Goal: Task Accomplishment & Management: Use online tool/utility

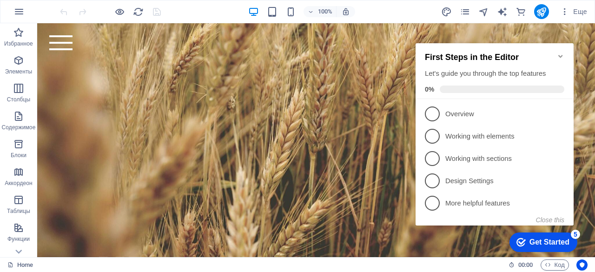
click at [563, 53] on icon "Minimize checklist" at bounding box center [560, 56] width 7 height 7
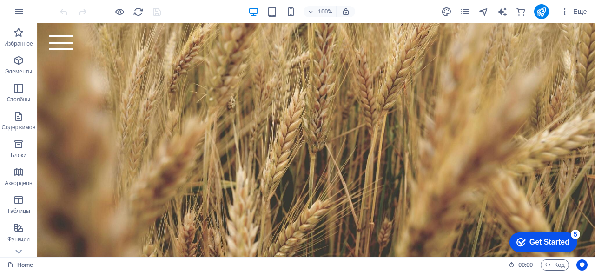
click at [568, 240] on div "Get Started" at bounding box center [550, 242] width 40 height 8
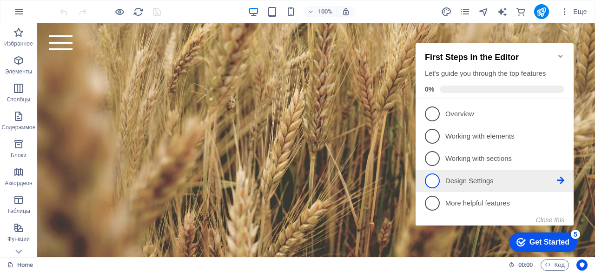
click at [474, 178] on p "Design Settings - incomplete" at bounding box center [502, 181] width 112 height 10
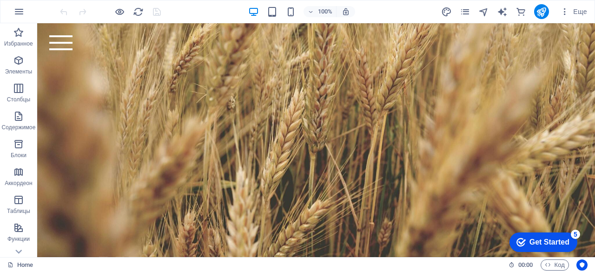
click at [533, 240] on div "Get Started" at bounding box center [550, 242] width 40 height 8
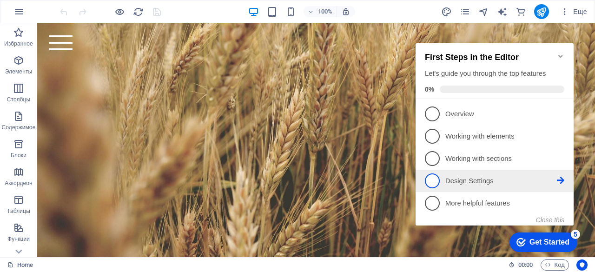
click at [435, 179] on span "4" at bounding box center [432, 181] width 15 height 15
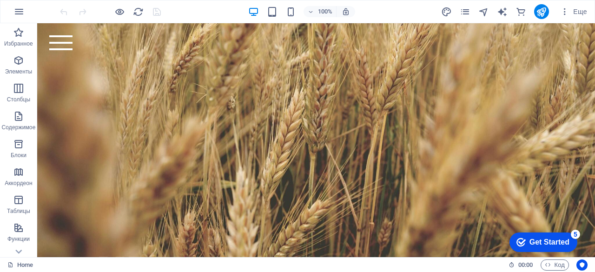
click at [533, 238] on div "Get Started" at bounding box center [550, 242] width 40 height 8
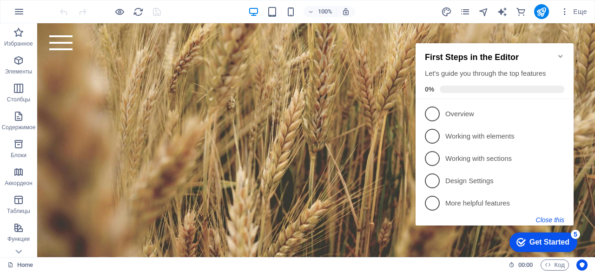
click at [541, 219] on button "Close this" at bounding box center [550, 219] width 28 height 7
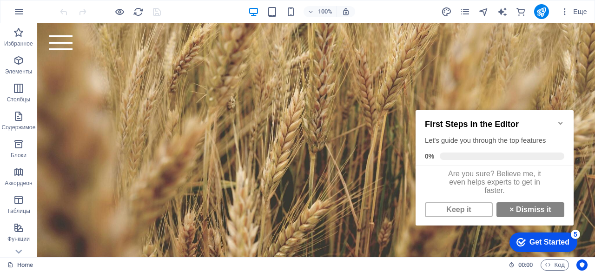
scroll to position [7, 0]
click at [514, 210] on link "× Dismiss it" at bounding box center [531, 209] width 68 height 15
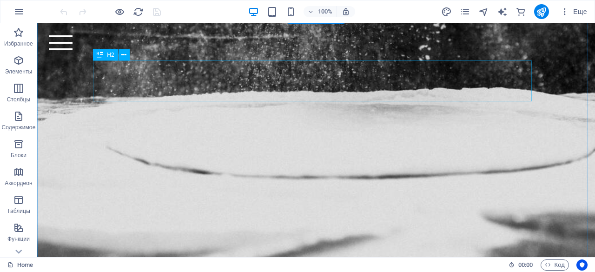
scroll to position [842, 0]
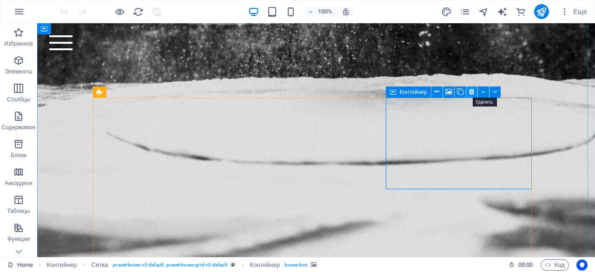
click at [474, 90] on icon at bounding box center [471, 92] width 5 height 10
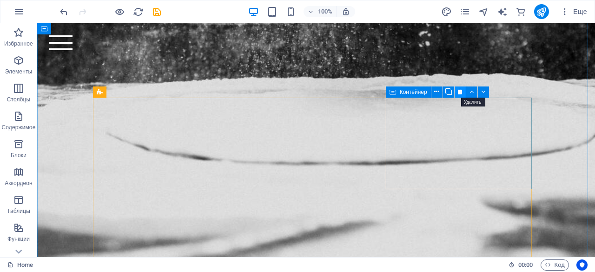
click at [461, 93] on icon at bounding box center [460, 92] width 5 height 10
click at [437, 95] on icon at bounding box center [436, 92] width 5 height 10
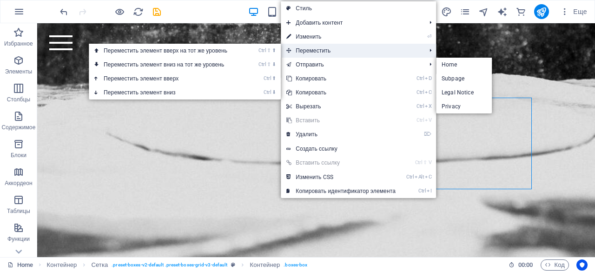
click at [354, 50] on span "Переместить" at bounding box center [351, 51] width 141 height 14
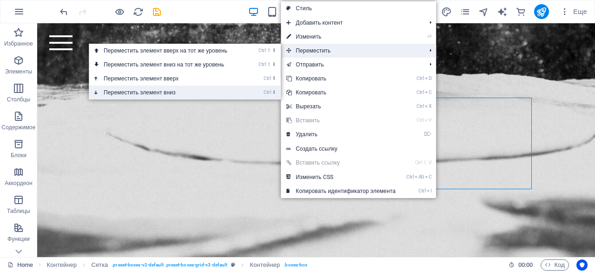
drag, startPoint x: 187, startPoint y: 91, endPoint x: 150, endPoint y: 67, distance: 43.7
click at [187, 91] on link "Ctrl ⬇ Переместить элемент вниз" at bounding box center [167, 93] width 157 height 14
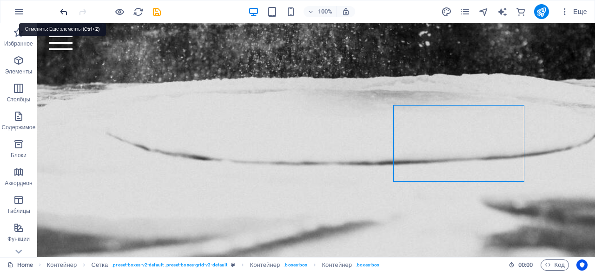
click at [65, 15] on icon "undo" at bounding box center [64, 12] width 11 height 11
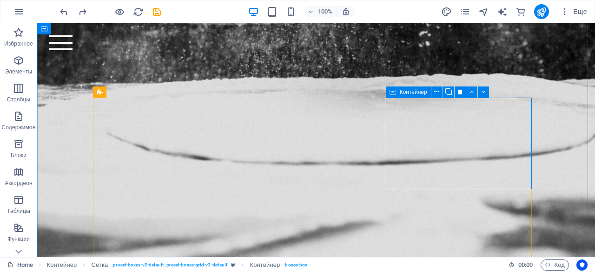
scroll to position [848, 0]
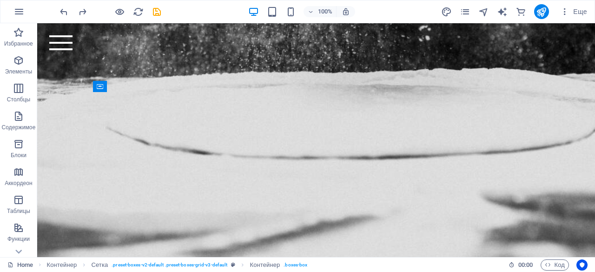
drag, startPoint x: 451, startPoint y: 111, endPoint x: 216, endPoint y: 193, distance: 249.1
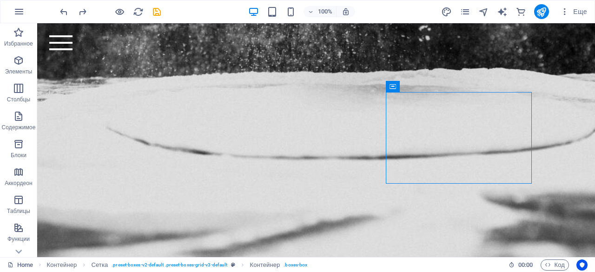
drag, startPoint x: 454, startPoint y: 109, endPoint x: 412, endPoint y: 202, distance: 101.8
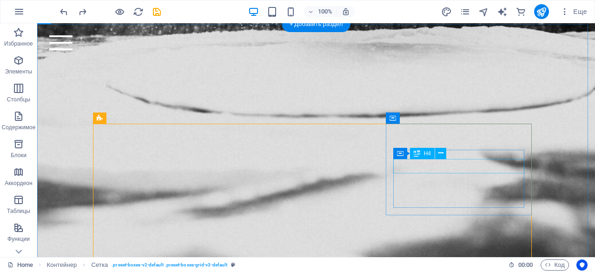
scroll to position [805, 0]
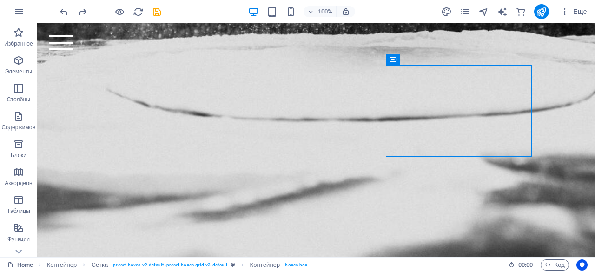
drag, startPoint x: 444, startPoint y: 153, endPoint x: 399, endPoint y: 237, distance: 95.5
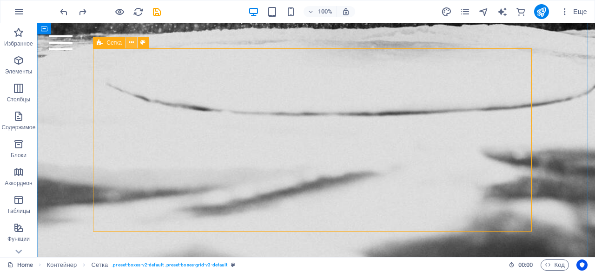
click at [131, 43] on icon at bounding box center [131, 43] width 5 height 10
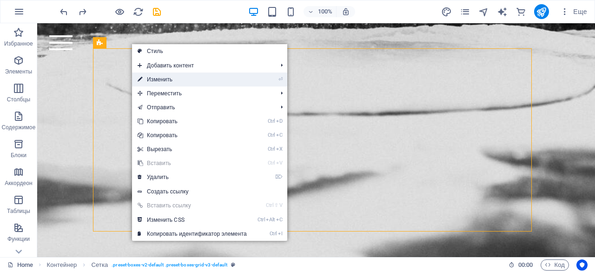
click at [270, 80] on li "⏎ Изменить" at bounding box center [209, 80] width 155 height 14
click at [168, 78] on link "⏎ Изменить" at bounding box center [192, 80] width 120 height 14
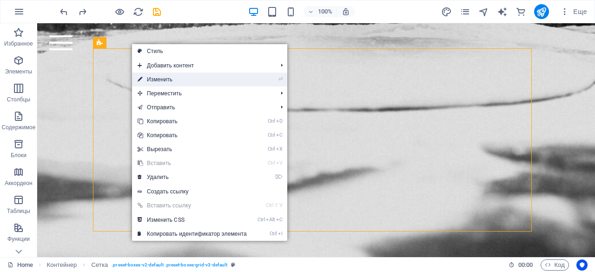
scroll to position [991, 0]
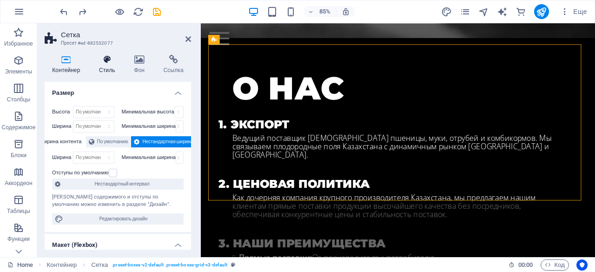
click at [108, 60] on icon at bounding box center [107, 59] width 31 height 9
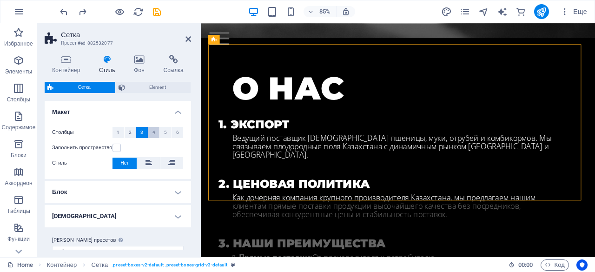
click at [154, 135] on span "4" at bounding box center [154, 132] width 3 height 11
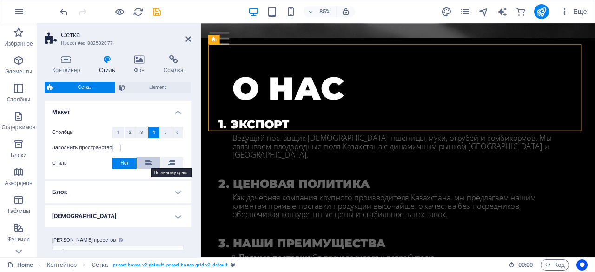
click at [150, 165] on icon at bounding box center [149, 162] width 7 height 11
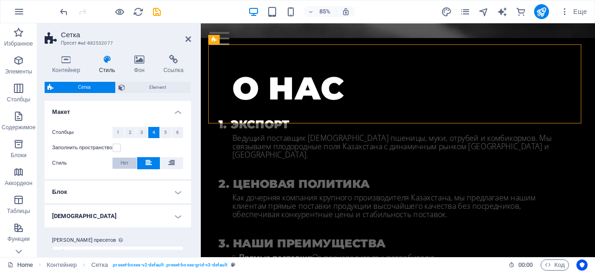
click at [126, 164] on span "Нет" at bounding box center [124, 163] width 8 height 11
click at [120, 147] on label at bounding box center [117, 148] width 8 height 8
click at [0, 0] on input "Заполнить пространство" at bounding box center [0, 0] width 0 height 0
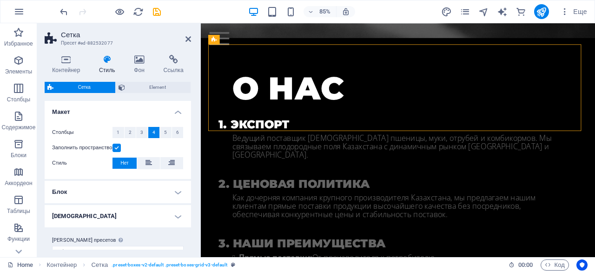
click at [120, 147] on label at bounding box center [117, 148] width 8 height 8
click at [0, 0] on input "Заполнить пространство" at bounding box center [0, 0] width 0 height 0
select select
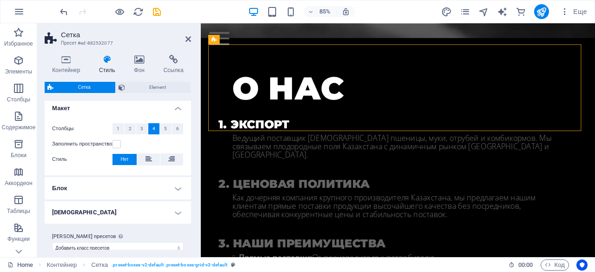
scroll to position [6, 0]
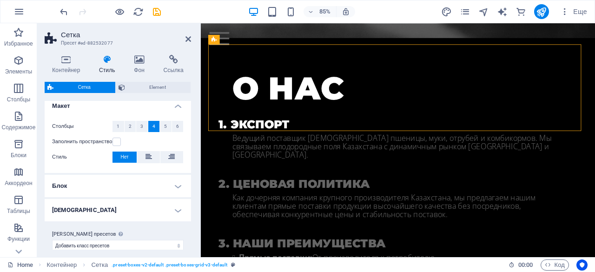
click at [161, 177] on h4 "Блок" at bounding box center [118, 186] width 147 height 22
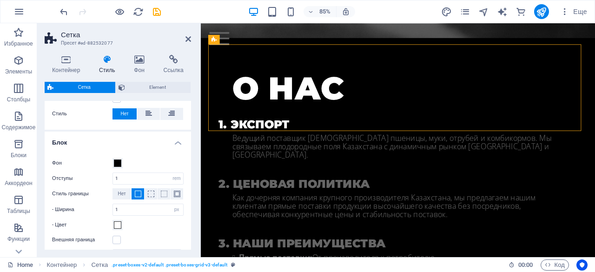
scroll to position [57, 0]
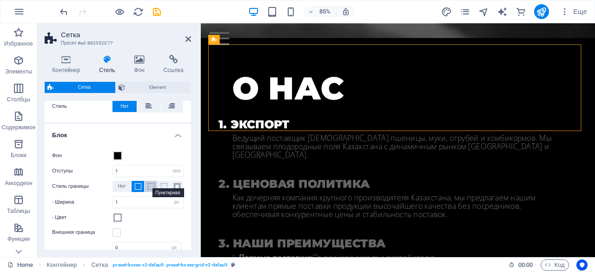
click at [150, 187] on span at bounding box center [151, 186] width 7 height 7
click at [138, 187] on span at bounding box center [138, 186] width 7 height 7
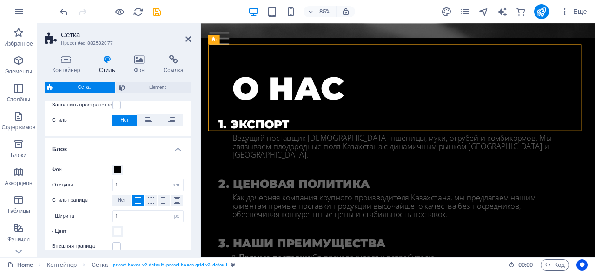
scroll to position [0, 0]
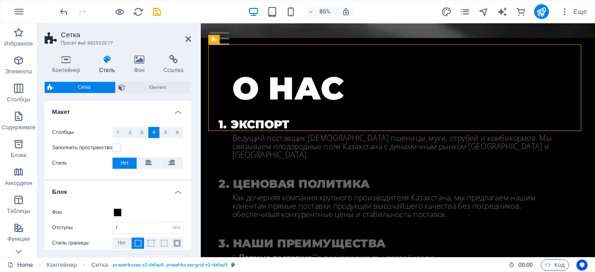
click at [180, 109] on h4 "Макет" at bounding box center [118, 109] width 147 height 17
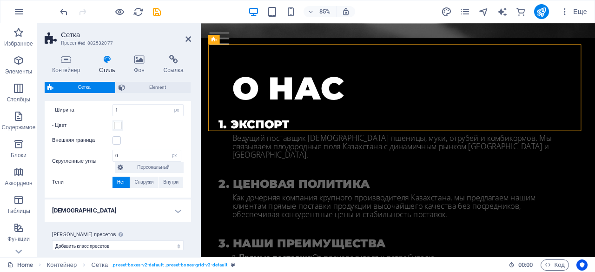
scroll to position [101, 0]
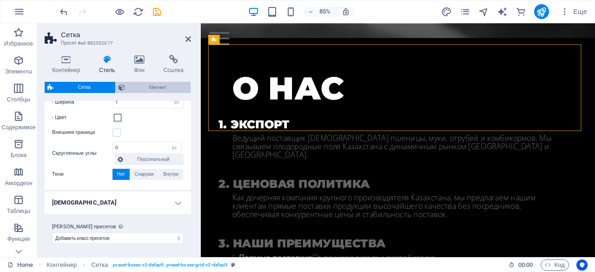
click at [171, 87] on span "Element" at bounding box center [158, 87] width 60 height 11
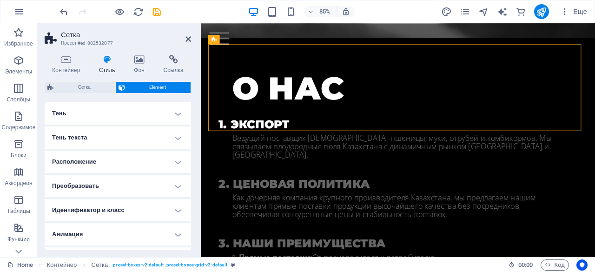
scroll to position [244, 0]
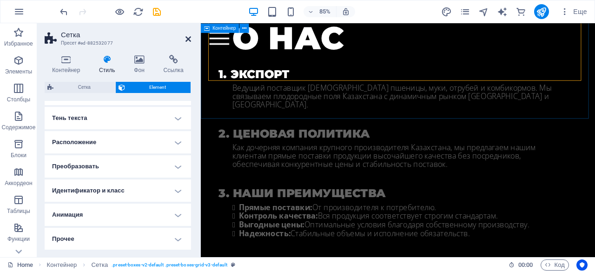
drag, startPoint x: 189, startPoint y: 40, endPoint x: 175, endPoint y: 62, distance: 26.6
click at [189, 40] on icon at bounding box center [189, 38] width 6 height 7
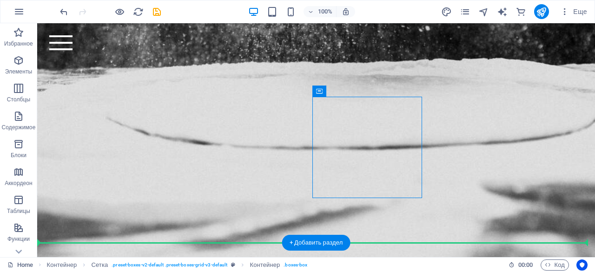
scroll to position [875, 0]
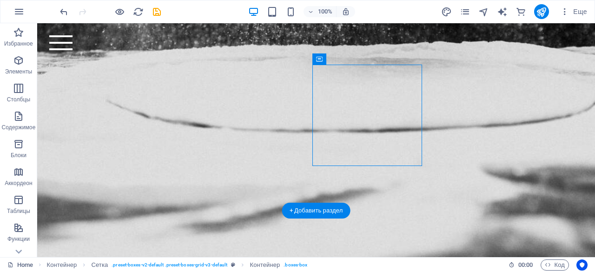
drag, startPoint x: 372, startPoint y: 142, endPoint x: 358, endPoint y: 88, distance: 55.7
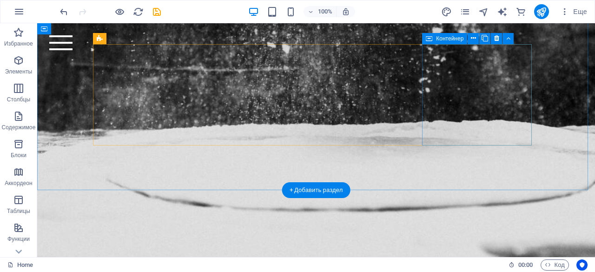
scroll to position [895, 0]
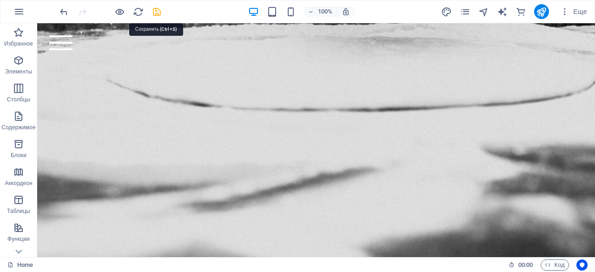
click at [158, 12] on icon "save" at bounding box center [157, 12] width 11 height 11
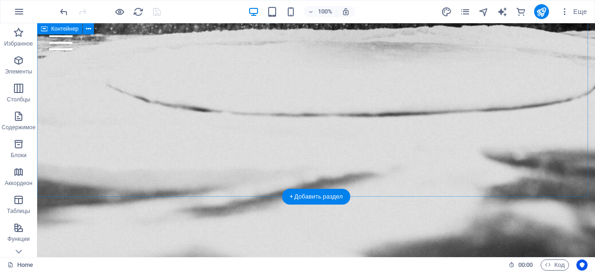
scroll to position [886, 0]
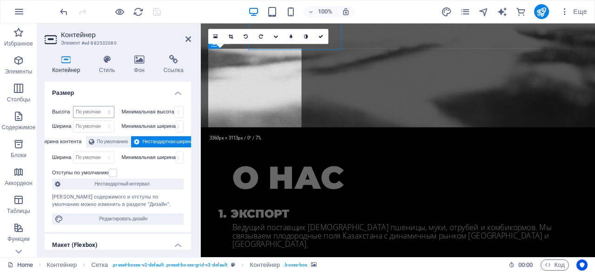
scroll to position [986, 0]
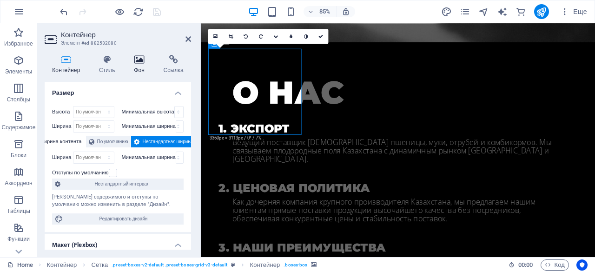
click at [146, 65] on h4 "Фон" at bounding box center [141, 65] width 29 height 20
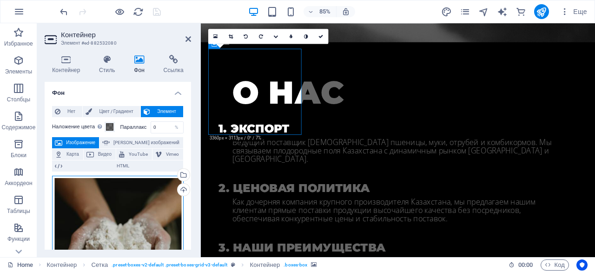
click at [131, 207] on div "Перетащите файлы сюда, нажмите, чтобы выбрать файлы, или выберите файлы из разд…" at bounding box center [118, 273] width 132 height 195
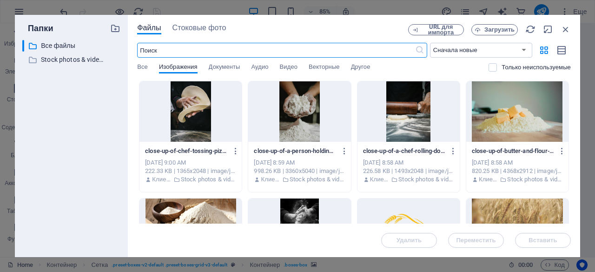
scroll to position [1596, 0]
click at [195, 20] on div "Файлы Стоковые фото URL для импорта Загрузить ​ Сначала новые Сначала старые Им…" at bounding box center [354, 136] width 453 height 242
click at [191, 28] on span "Стоковые фото" at bounding box center [200, 27] width 54 height 11
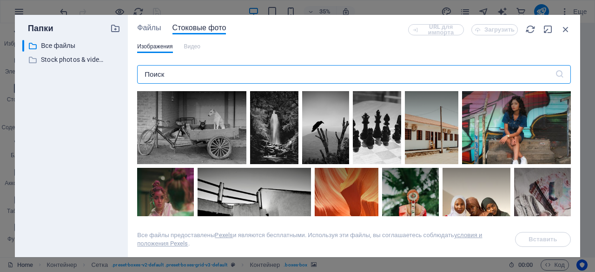
click at [214, 70] on input "text" at bounding box center [346, 74] width 418 height 19
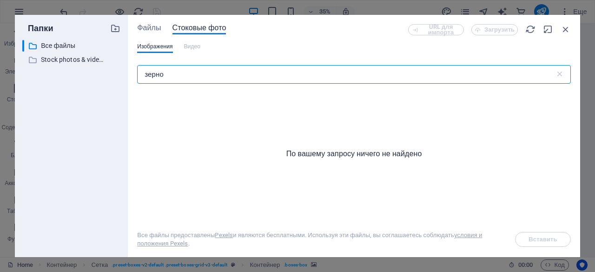
drag, startPoint x: 136, startPoint y: 69, endPoint x: 97, endPoint y: 69, distance: 38.6
click at [97, 69] on div "Папки ​ Все файлы Все файлы ​ Stock photos & videos Stock photos & videos Файлы…" at bounding box center [298, 136] width 566 height 242
type input "wheat"
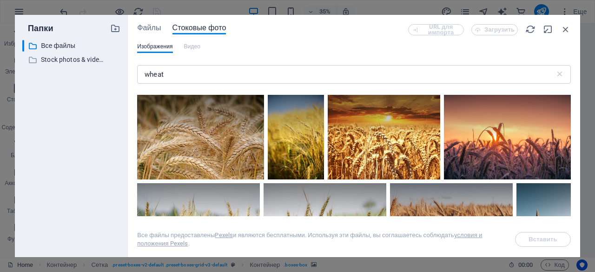
scroll to position [81, 0]
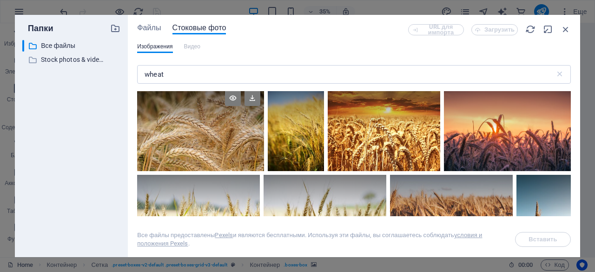
click at [218, 147] on div at bounding box center [200, 129] width 127 height 85
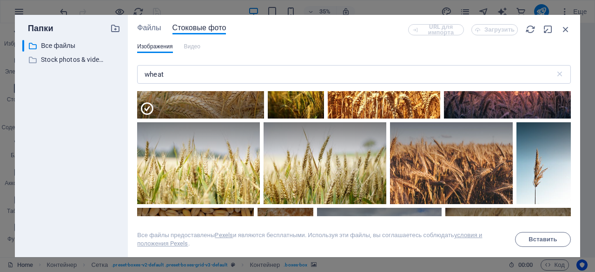
scroll to position [134, 0]
click at [229, 100] on div at bounding box center [200, 97] width 127 height 42
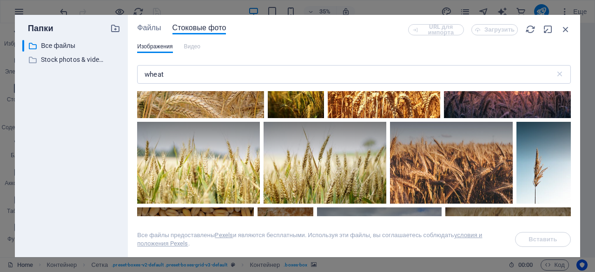
click at [229, 100] on div at bounding box center [200, 75] width 127 height 85
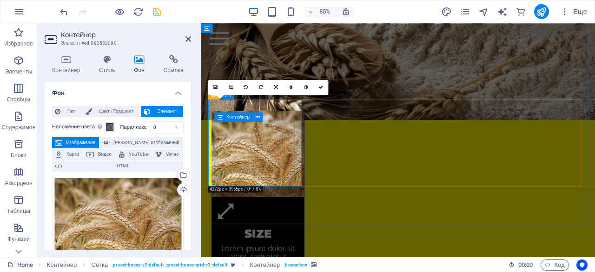
scroll to position [899, 0]
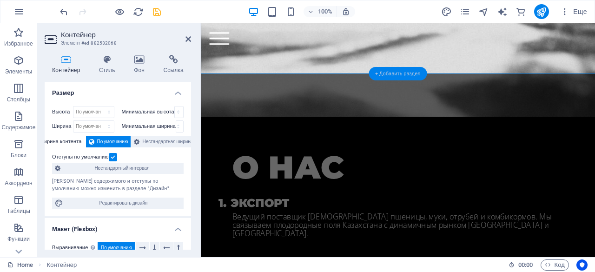
scroll to position [1003, 0]
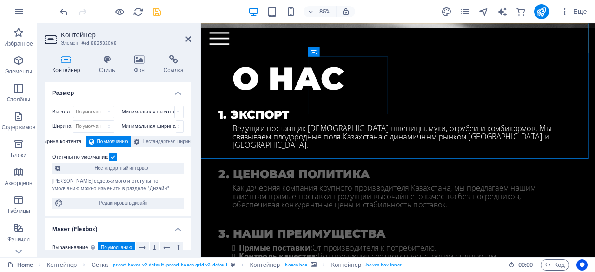
click at [413, 54] on div "Home Bicycle Details About us Pricing Shop Contact" at bounding box center [433, 40] width 464 height 35
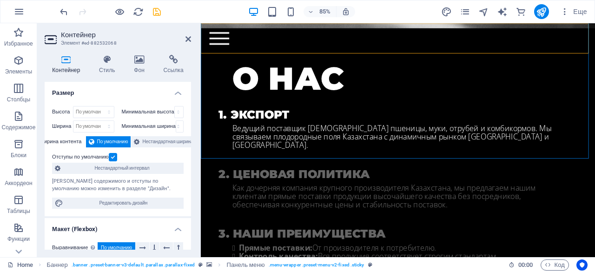
scroll to position [903, 0]
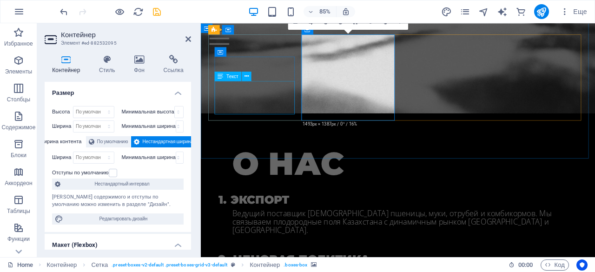
scroll to position [1003, 0]
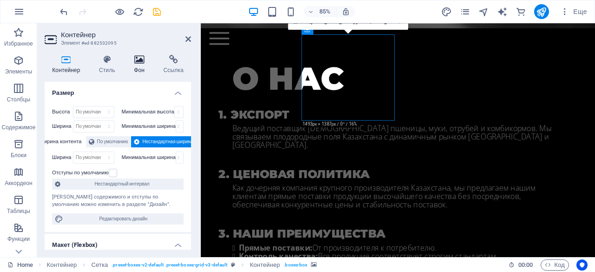
click at [136, 59] on icon at bounding box center [140, 59] width 26 height 9
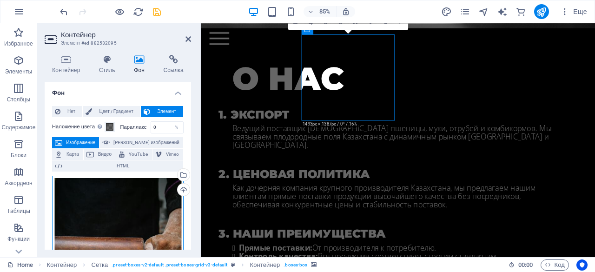
click at [106, 206] on div "Перетащите файлы сюда, нажмите, чтобы выбрать файлы, или выберите файлы из разд…" at bounding box center [118, 265] width 132 height 179
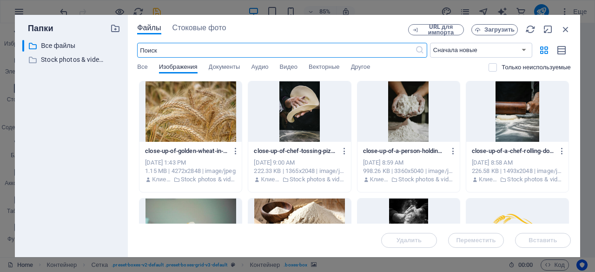
scroll to position [1613, 0]
click at [324, 45] on input "text" at bounding box center [276, 50] width 278 height 15
click at [209, 27] on span "Стоковые фото" at bounding box center [200, 27] width 54 height 11
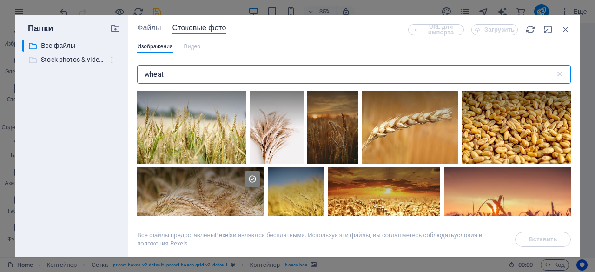
drag, startPoint x: 207, startPoint y: 74, endPoint x: 108, endPoint y: 66, distance: 99.4
click at [108, 66] on div "Папки ​ Все файлы Все файлы ​ Stock photos & videos Stock photos & videos Файлы…" at bounding box center [298, 136] width 566 height 242
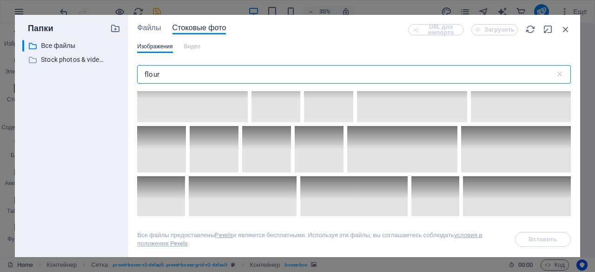
scroll to position [3772, 0]
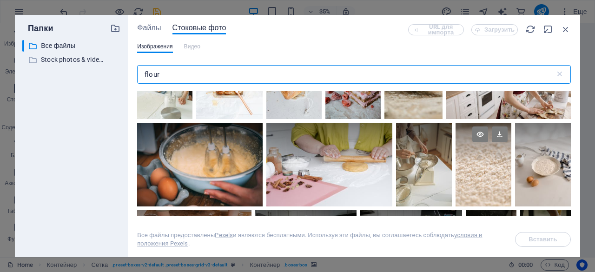
type input "flour"
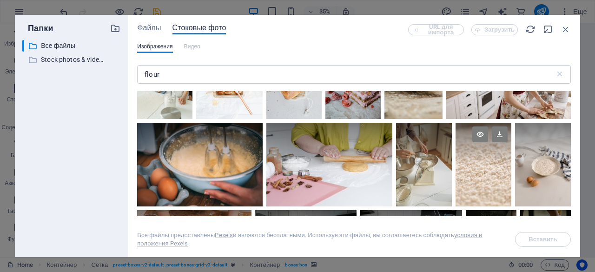
click at [467, 155] on div at bounding box center [484, 165] width 56 height 84
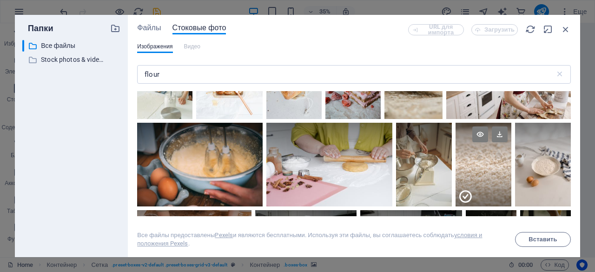
click at [467, 165] on div at bounding box center [484, 186] width 56 height 42
click at [467, 155] on div at bounding box center [484, 165] width 56 height 84
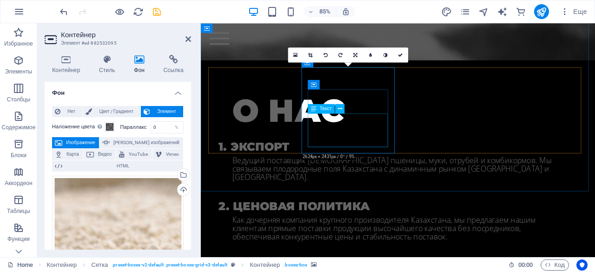
scroll to position [963, 0]
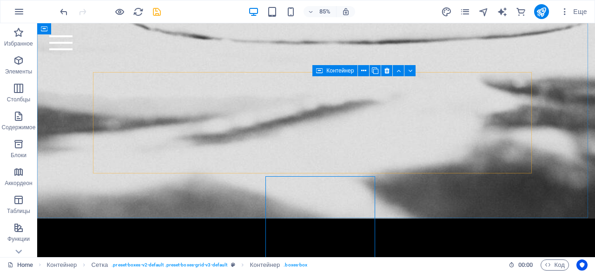
scroll to position [863, 0]
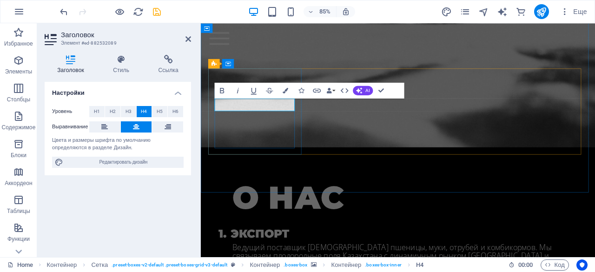
scroll to position [963, 0]
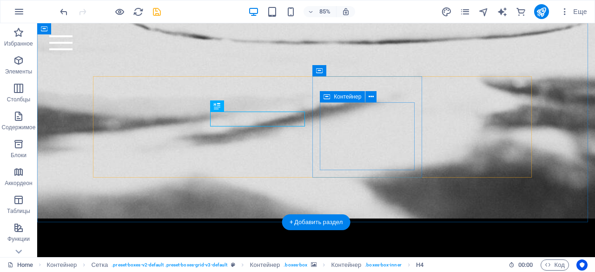
scroll to position [863, 0]
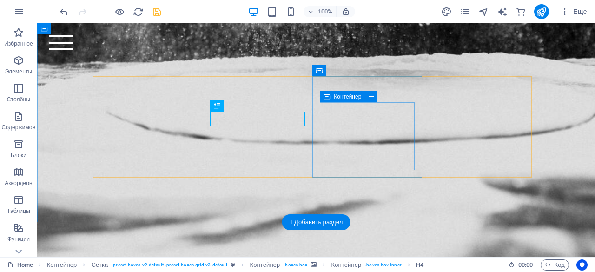
drag, startPoint x: 228, startPoint y: 119, endPoint x: 193, endPoint y: 120, distance: 35.8
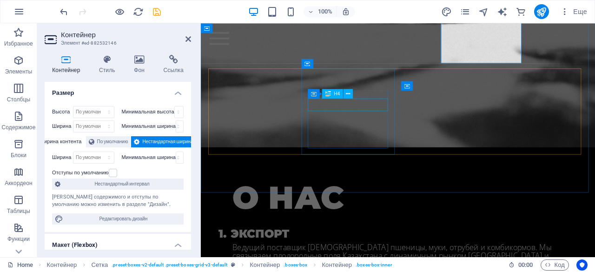
scroll to position [963, 0]
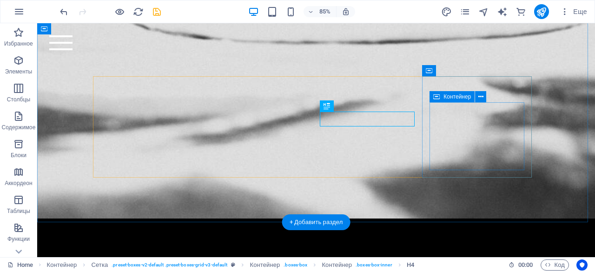
scroll to position [863, 0]
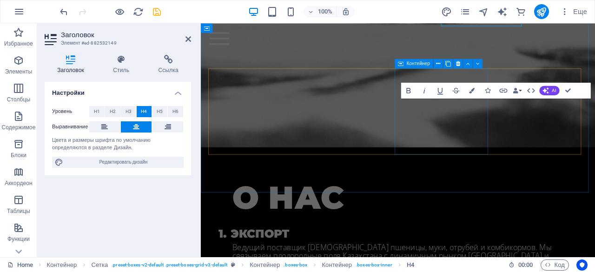
scroll to position [963, 0]
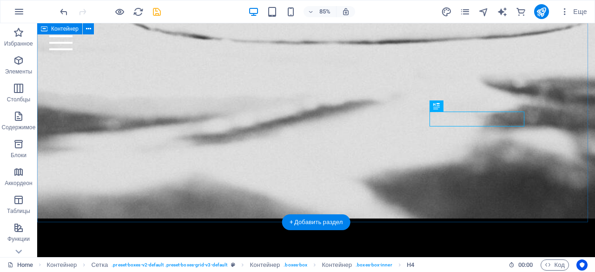
scroll to position [863, 0]
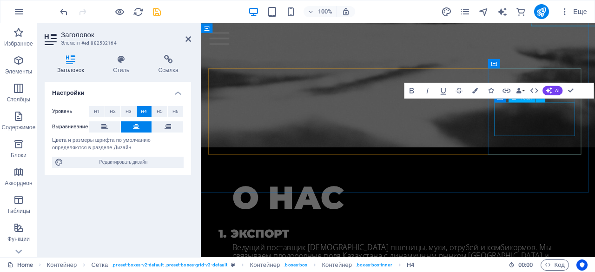
scroll to position [0, 0]
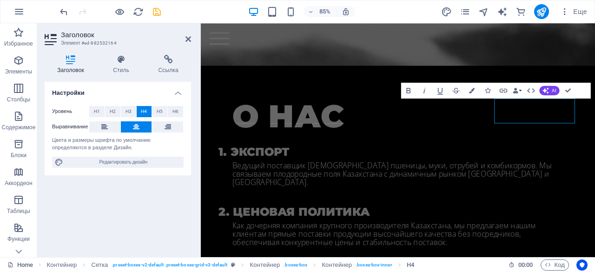
scroll to position [863, 0]
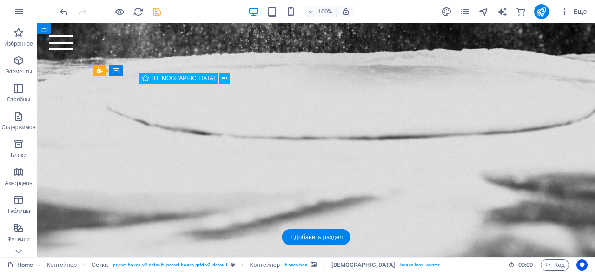
select select "xMidYMid"
select select "px"
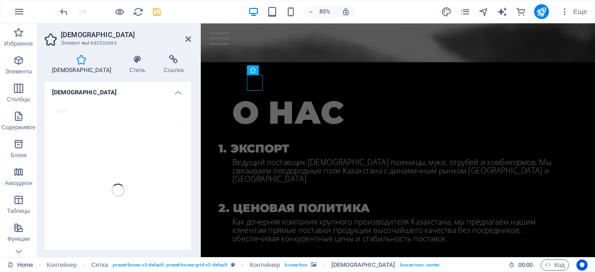
scroll to position [0, 0]
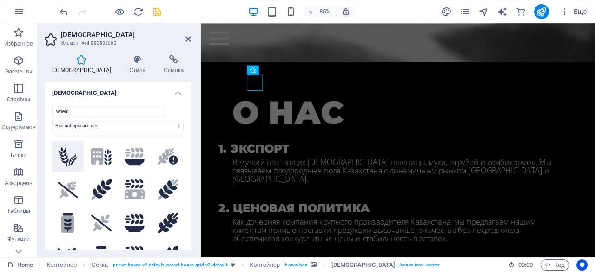
type input "wheat"
click at [78, 163] on button at bounding box center [68, 157] width 32 height 32
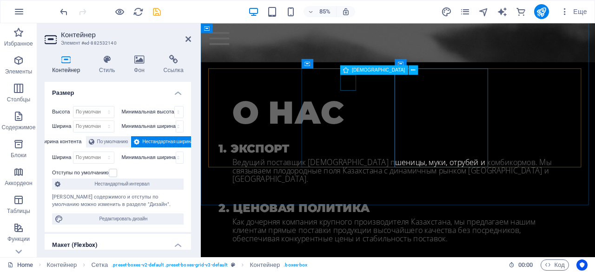
select select "xMidYMid"
select select "px"
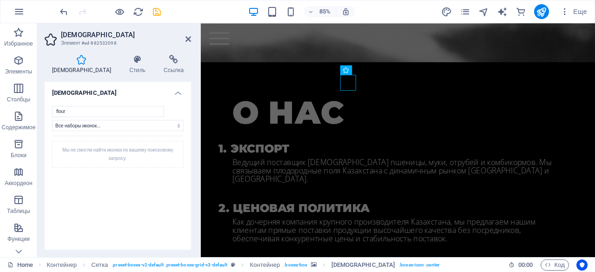
click at [107, 105] on div "flour Все наборы иконок... IcoFont Ionicons FontAwesome Brands FontAwesome Duot…" at bounding box center [118, 191] width 147 height 184
click at [102, 110] on input "flour" at bounding box center [108, 111] width 112 height 11
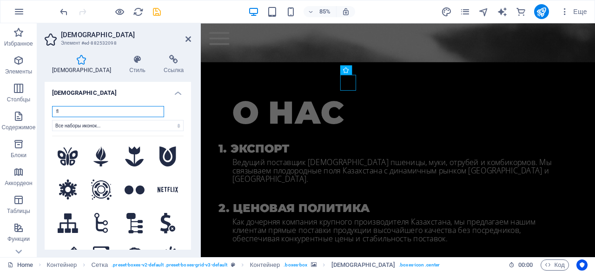
type input "f"
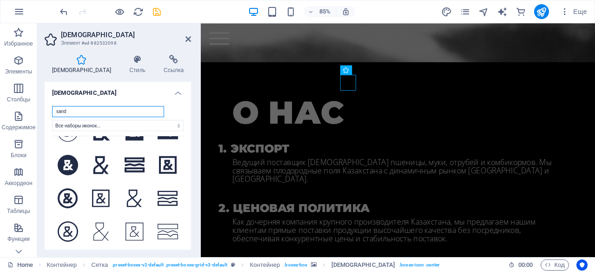
click at [110, 110] on input "sand" at bounding box center [108, 111] width 112 height 11
drag, startPoint x: 117, startPoint y: 107, endPoint x: 0, endPoint y: 109, distance: 117.2
click at [0, 109] on section "Избранное Элементы Столбцы Содержимое Блоки Аккордеон Таблицы Функции Изображен…" at bounding box center [297, 140] width 595 height 234
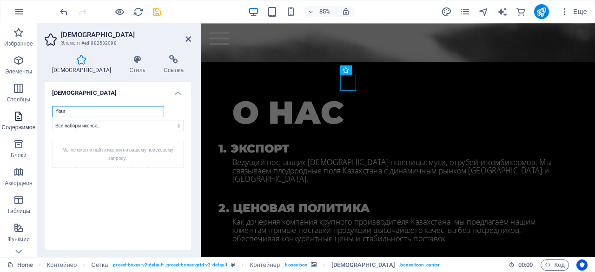
drag, startPoint x: 77, startPoint y: 112, endPoint x: 20, endPoint y: 111, distance: 56.8
click at [20, 111] on section "Избранное Элементы Столбцы Содержимое Блоки Аккордеон Таблицы Функции Изображен…" at bounding box center [297, 140] width 595 height 234
type input "big bag"
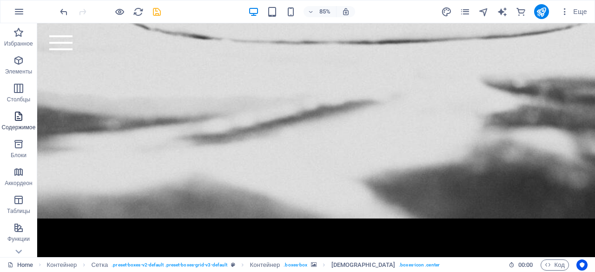
scroll to position [863, 0]
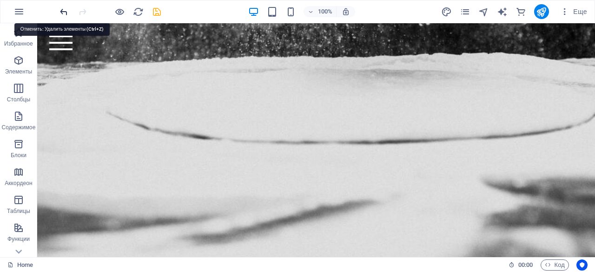
click at [67, 12] on icon "undo" at bounding box center [64, 12] width 11 height 11
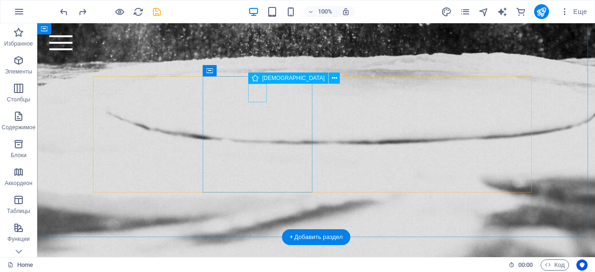
select select "xMidYMid"
select select "px"
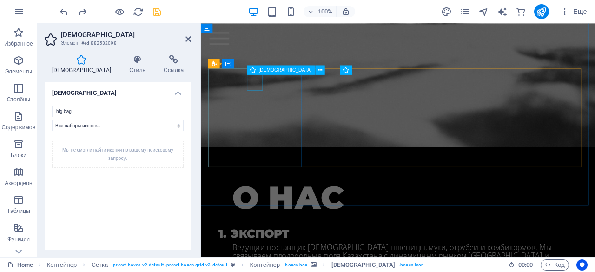
scroll to position [963, 0]
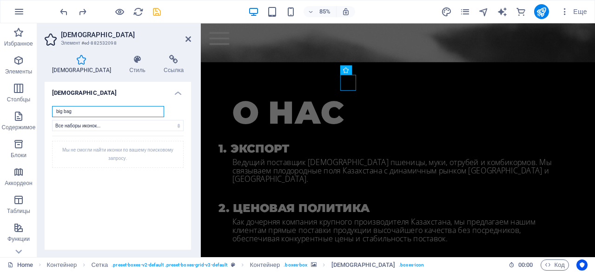
click at [116, 114] on input "big bag" at bounding box center [108, 111] width 112 height 11
click at [64, 111] on input "big bag" at bounding box center [108, 111] width 112 height 11
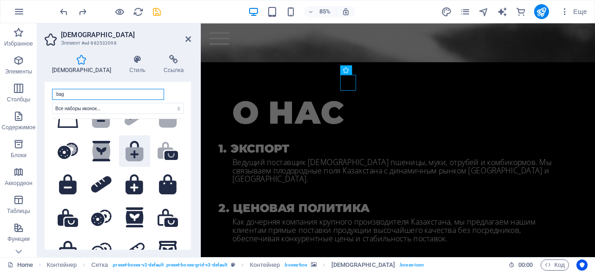
scroll to position [63, 0]
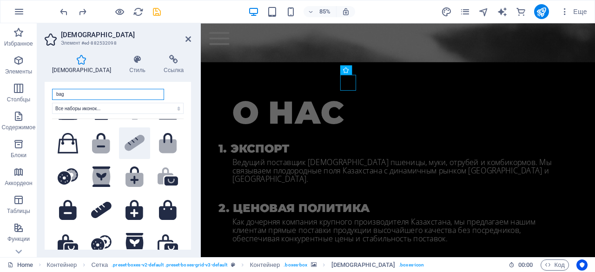
type input "bag"
click at [134, 147] on icon ".fa-secondary{opacity:.4}" at bounding box center [135, 143] width 20 height 16
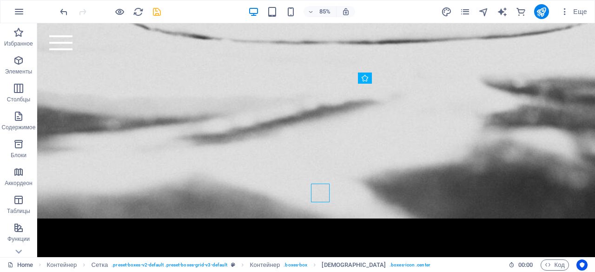
scroll to position [863, 0]
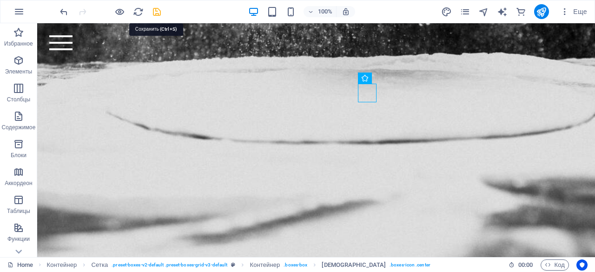
click at [156, 10] on icon "save" at bounding box center [157, 12] width 11 height 11
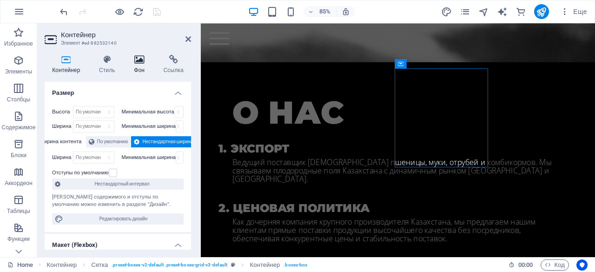
click at [142, 70] on h4 "Фон" at bounding box center [141, 65] width 29 height 20
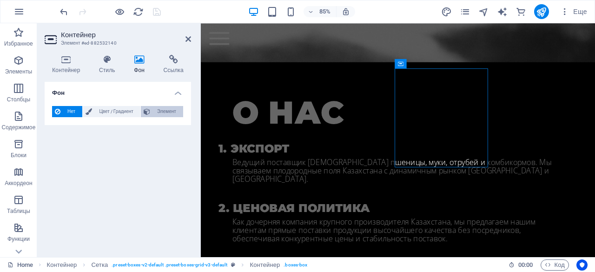
click at [161, 112] on span "Элемент" at bounding box center [166, 111] width 27 height 11
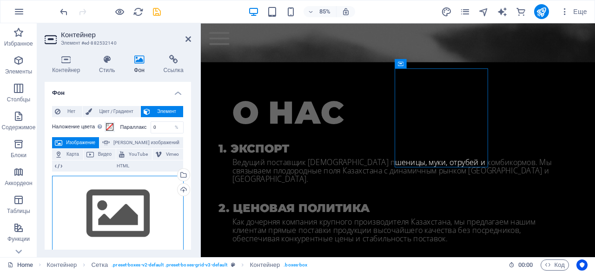
click at [100, 192] on div "Перетащите файлы сюда, нажмите, чтобы выбрать файлы, или выберите файлы из разд…" at bounding box center [118, 214] width 132 height 76
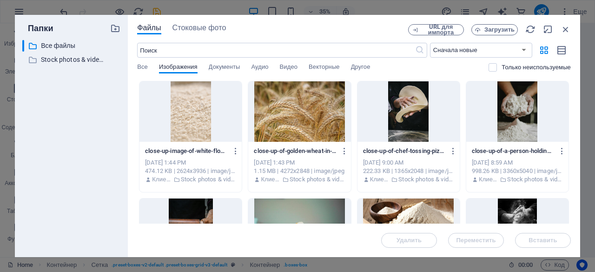
click at [209, 23] on div "Файлы Стоковые фото URL для импорта Загрузить ​ Сначала новые Сначала старые Им…" at bounding box center [354, 136] width 453 height 242
click at [211, 30] on span "Стоковые фото" at bounding box center [200, 27] width 54 height 11
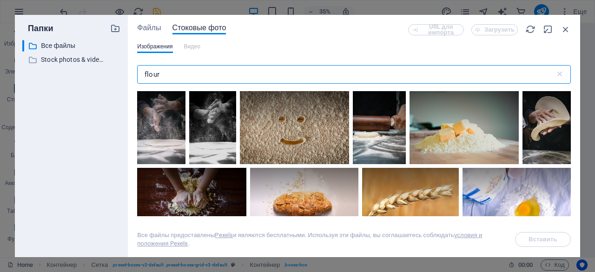
drag, startPoint x: 181, startPoint y: 75, endPoint x: 120, endPoint y: 69, distance: 60.7
click at [120, 69] on div "Папки ​ Все файлы Все файлы ​ Stock photos & videos Stock photos & videos Файлы…" at bounding box center [298, 136] width 566 height 242
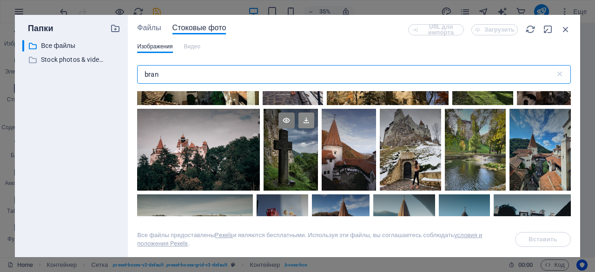
scroll to position [182, 0]
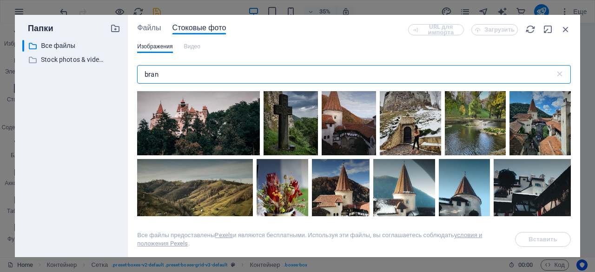
click at [145, 72] on input "bran" at bounding box center [346, 74] width 418 height 19
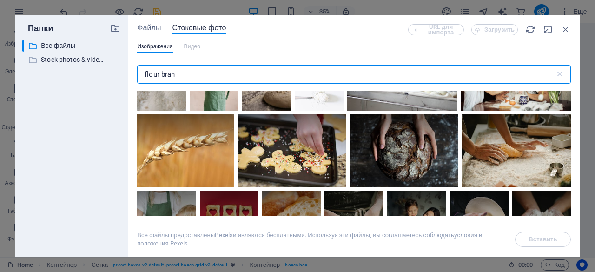
scroll to position [485, 0]
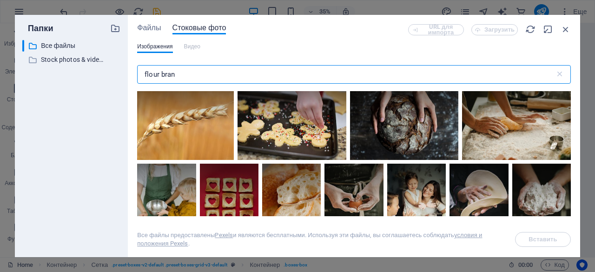
type input "flour bran"
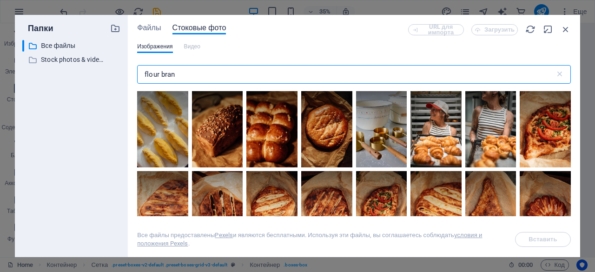
scroll to position [485, 0]
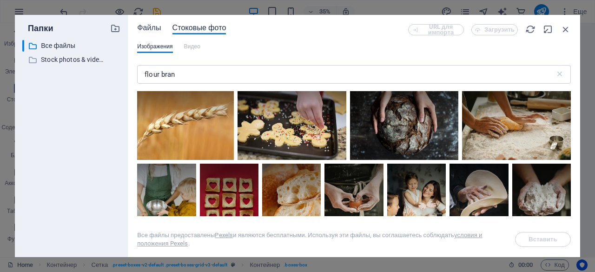
click at [158, 29] on span "Файлы" at bounding box center [149, 27] width 24 height 11
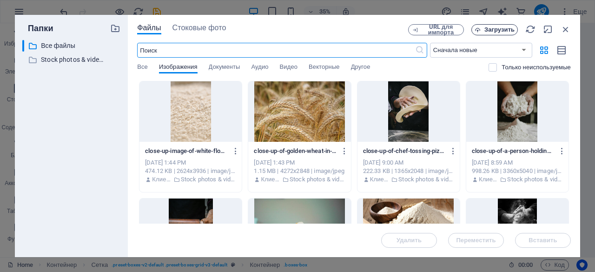
click at [500, 29] on span "Загрузить" at bounding box center [500, 30] width 30 height 6
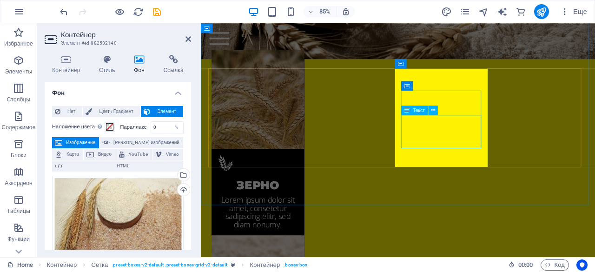
scroll to position [963, 0]
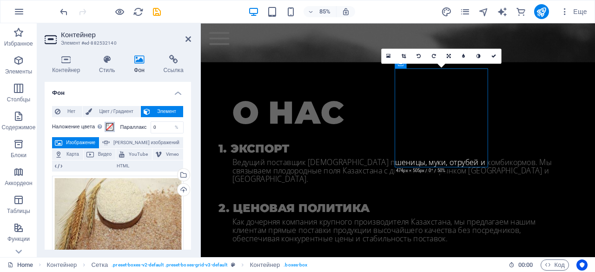
click at [107, 125] on span at bounding box center [109, 126] width 7 height 7
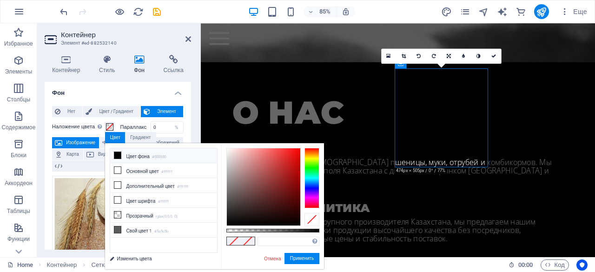
click at [134, 155] on li "Цвет фона #000000" at bounding box center [163, 155] width 107 height 15
click at [280, 230] on div at bounding box center [273, 231] width 93 height 4
type input "rgba(0, 0, 0, 0.635)"
drag, startPoint x: 280, startPoint y: 228, endPoint x: 286, endPoint y: 228, distance: 5.6
click at [286, 228] on div at bounding box center [287, 230] width 4 height 7
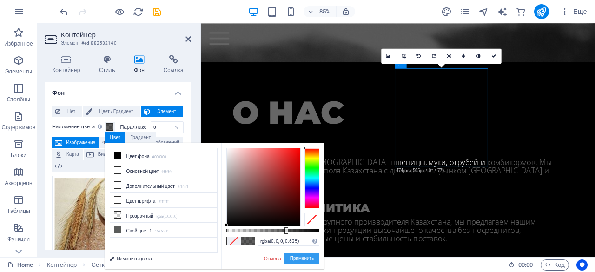
drag, startPoint x: 292, startPoint y: 257, endPoint x: 111, endPoint y: 274, distance: 182.2
click at [292, 257] on button "Применить" at bounding box center [302, 258] width 35 height 11
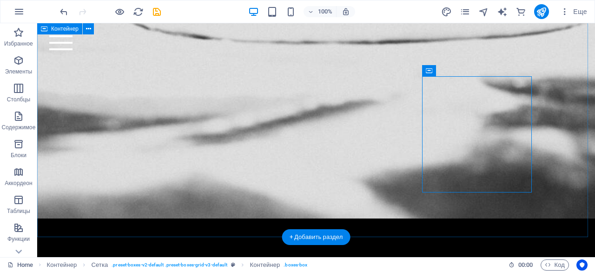
scroll to position [863, 0]
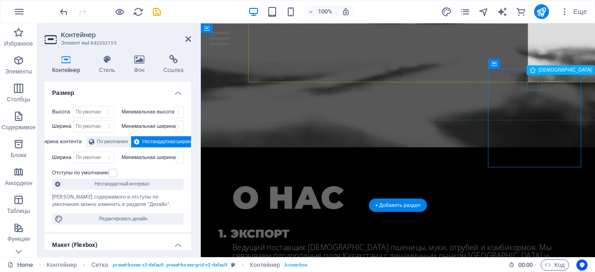
scroll to position [963, 0]
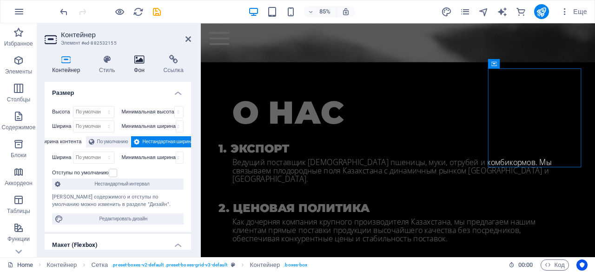
click at [147, 60] on icon at bounding box center [140, 59] width 26 height 9
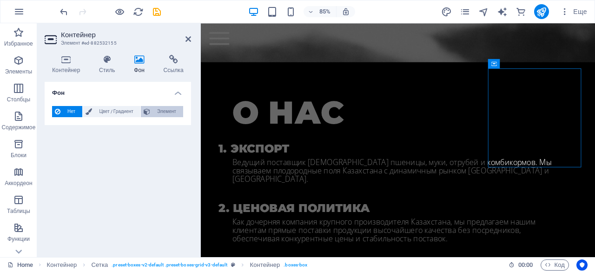
click at [158, 113] on span "Элемент" at bounding box center [166, 111] width 27 height 11
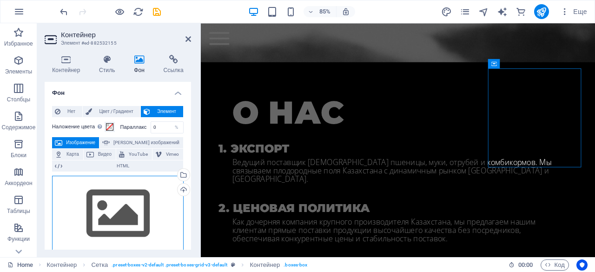
click at [140, 207] on div "Перетащите файлы сюда, нажмите, чтобы выбрать файлы, или выберите файлы из разд…" at bounding box center [118, 214] width 132 height 76
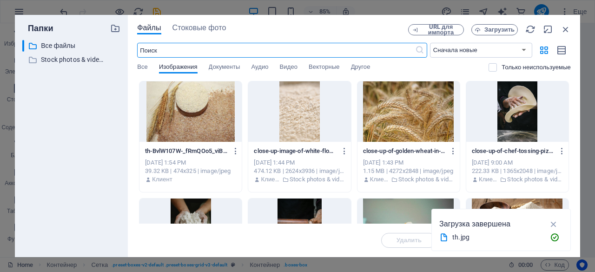
scroll to position [1573, 0]
click at [493, 27] on span "Загрузить" at bounding box center [500, 30] width 30 height 6
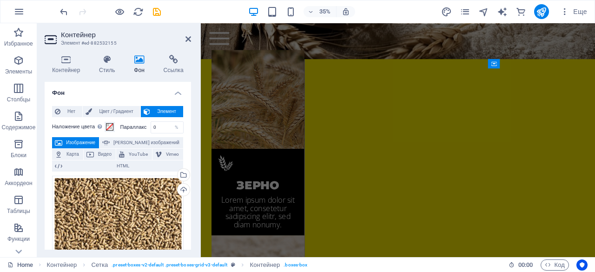
scroll to position [963, 0]
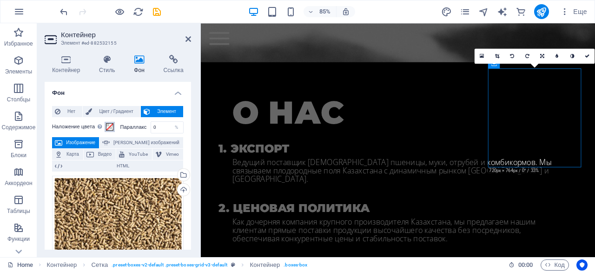
click at [111, 127] on span at bounding box center [109, 126] width 7 height 7
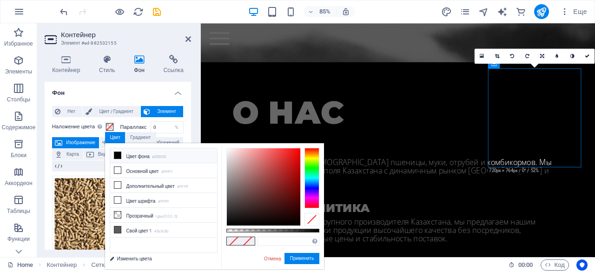
click at [147, 156] on li "Цвет фона #000000" at bounding box center [163, 155] width 107 height 15
click at [287, 231] on div at bounding box center [273, 231] width 93 height 4
type input "rgba(0, 0, 0, 0.625)"
click at [285, 229] on div at bounding box center [286, 230] width 4 height 7
click at [297, 256] on button "Применить" at bounding box center [302, 258] width 35 height 11
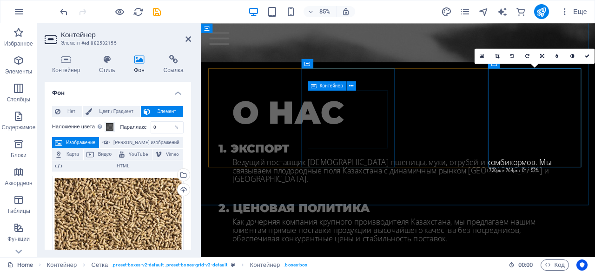
click at [310, 90] on div "Контейнер" at bounding box center [327, 85] width 38 height 9
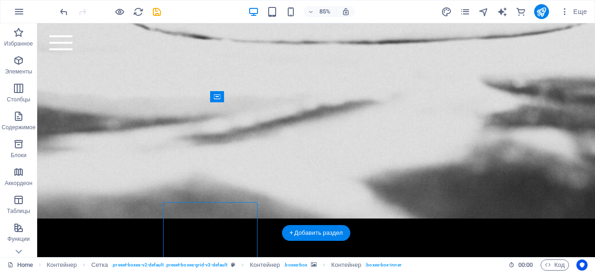
scroll to position [863, 0]
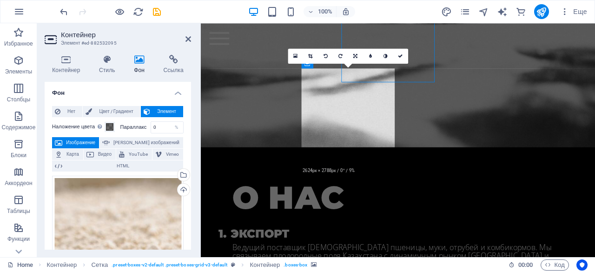
scroll to position [963, 0]
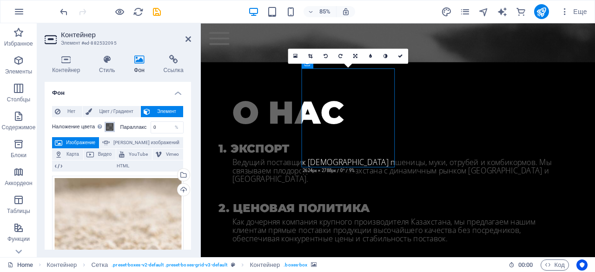
click at [111, 128] on span at bounding box center [109, 126] width 7 height 7
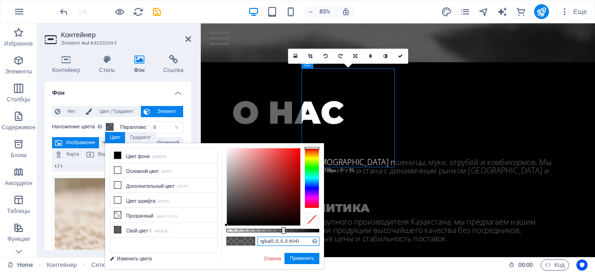
drag, startPoint x: 299, startPoint y: 240, endPoint x: 233, endPoint y: 236, distance: 66.6
click at [233, 236] on div "rgba(0, 0, 0, 0.604) Поддерживаемые форматы #0852ed rgb(8, 82, 237) rgba(8, 82,…" at bounding box center [272, 273] width 103 height 261
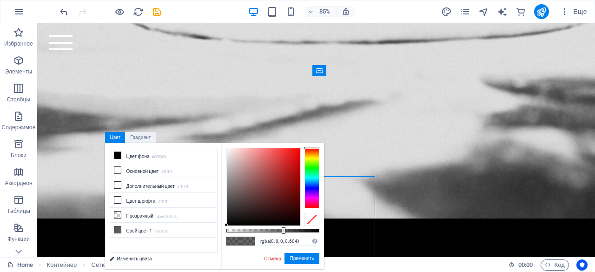
scroll to position [863, 0]
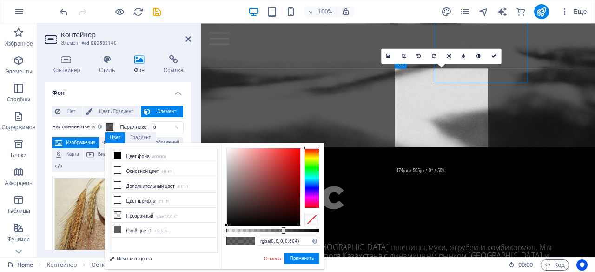
scroll to position [963, 0]
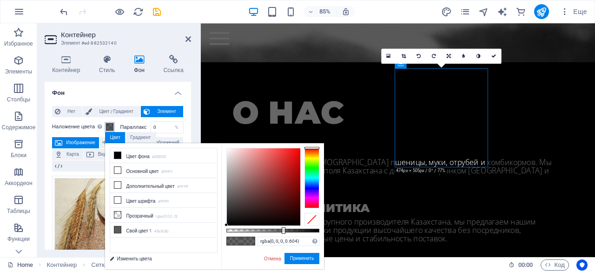
click at [112, 124] on span at bounding box center [109, 126] width 7 height 7
drag, startPoint x: 285, startPoint y: 239, endPoint x: 239, endPoint y: 239, distance: 45.6
click at [239, 239] on div "rgba(0, 0, 0, 0.635) Поддерживаемые форматы #0852ed rgb(8, 82, 237) rgba(8, 82,…" at bounding box center [272, 273] width 103 height 261
paste input "04"
type input "rgba(0, 0, 0, 0.604)"
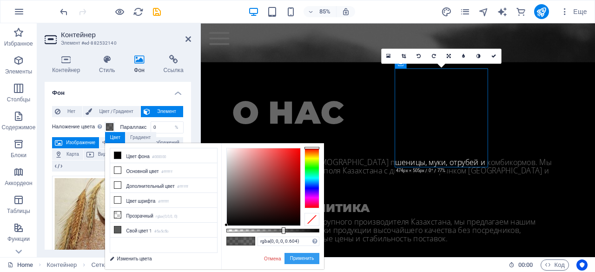
click at [302, 261] on button "Применить" at bounding box center [302, 258] width 35 height 11
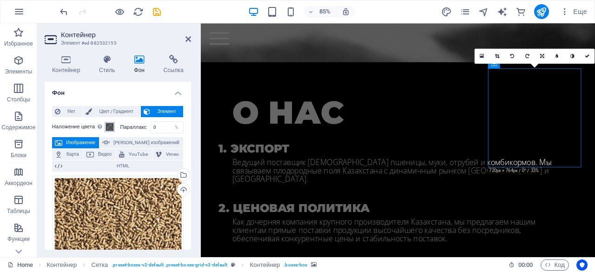
click at [107, 127] on span at bounding box center [109, 126] width 7 height 7
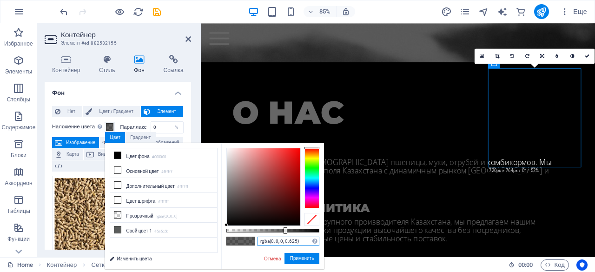
drag, startPoint x: 300, startPoint y: 240, endPoint x: 233, endPoint y: 234, distance: 67.3
click at [233, 234] on div "rgba(0, 0, 0, 0.625) Поддерживаемые форматы #0852ed rgb(8, 82, 237) rgba(8, 82,…" at bounding box center [272, 273] width 103 height 261
drag, startPoint x: 259, startPoint y: 235, endPoint x: 274, endPoint y: 241, distance: 15.8
click at [274, 241] on input "rgba(0, 0, 0, 0.625)" at bounding box center [289, 241] width 62 height 9
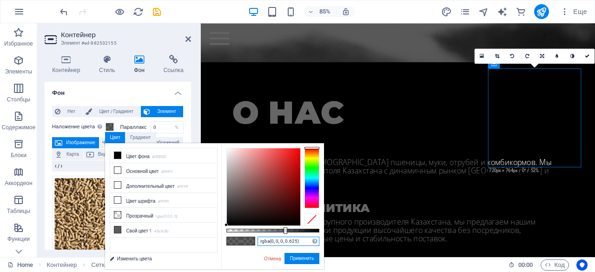
paste input "04"
type input "rgba(0, 0, 0, 0.604)"
click at [304, 259] on button "Применить" at bounding box center [302, 258] width 35 height 11
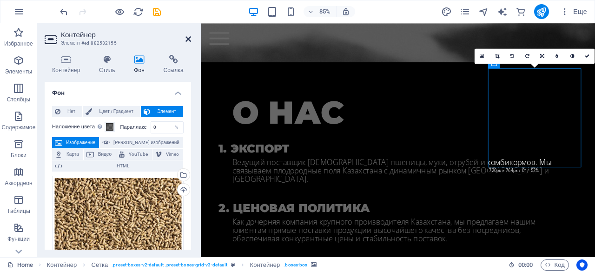
click at [189, 40] on icon at bounding box center [189, 38] width 6 height 7
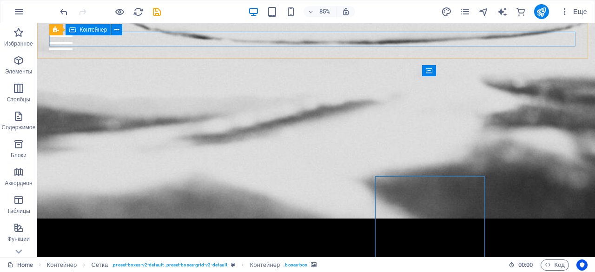
scroll to position [863, 0]
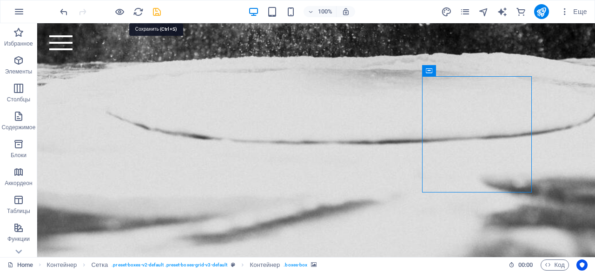
click at [155, 8] on icon "save" at bounding box center [157, 12] width 11 height 11
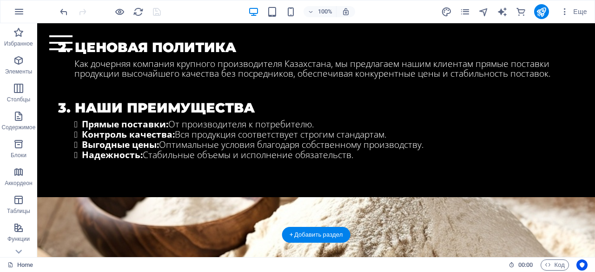
scroll to position [1295, 0]
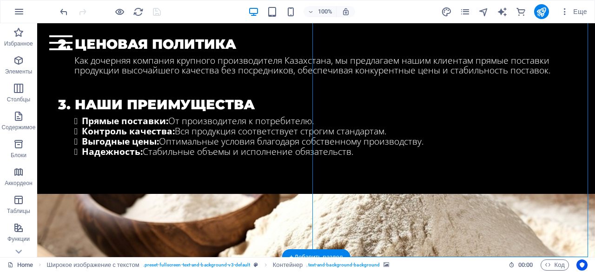
select select "px"
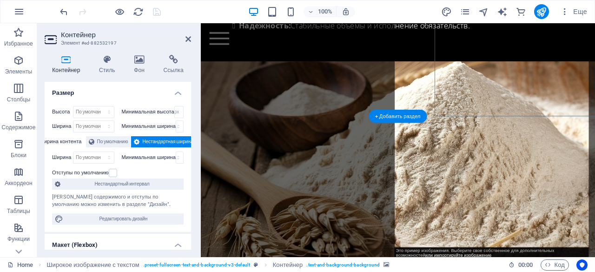
scroll to position [1420, 0]
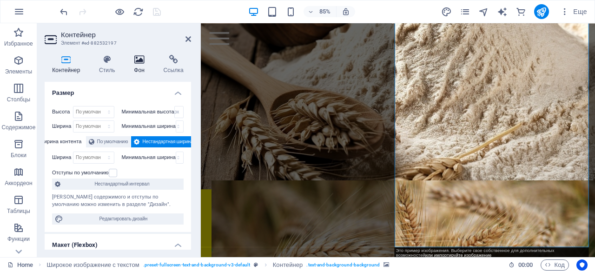
click at [136, 61] on icon at bounding box center [140, 59] width 26 height 9
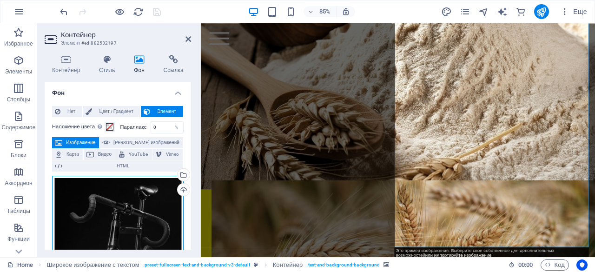
click at [121, 210] on div "Перетащите файлы сюда, нажмите, чтобы выбрать файлы, или выберите файлы из разд…" at bounding box center [118, 226] width 132 height 100
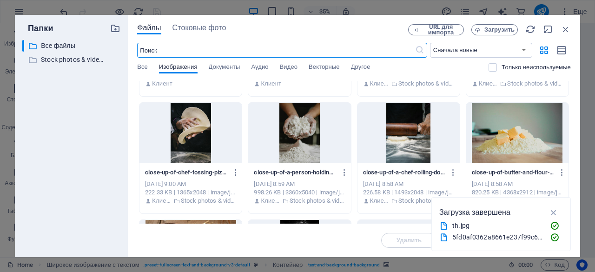
scroll to position [100, 0]
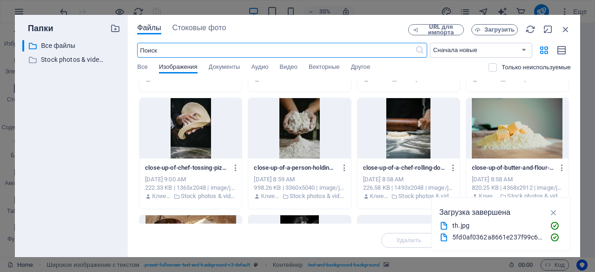
click at [321, 147] on div at bounding box center [299, 128] width 102 height 60
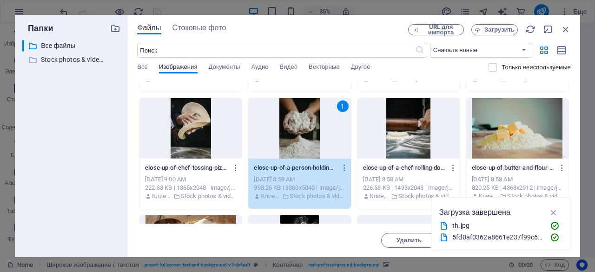
click at [321, 147] on div "1" at bounding box center [299, 128] width 102 height 60
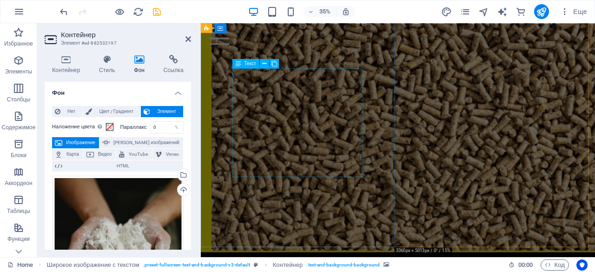
scroll to position [1420, 0]
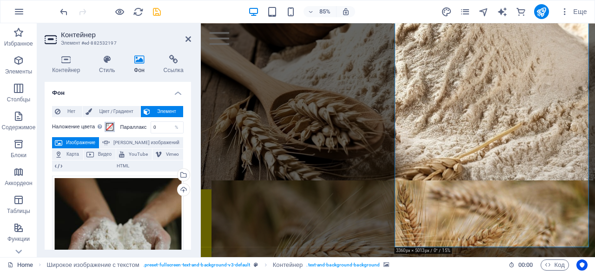
click at [110, 126] on span at bounding box center [109, 126] width 7 height 7
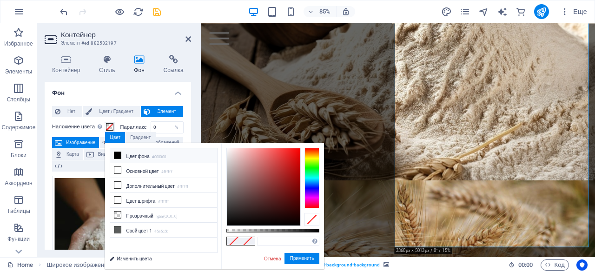
click at [154, 152] on li "Цвет фона #000000" at bounding box center [163, 155] width 107 height 15
click at [280, 230] on div at bounding box center [273, 231] width 93 height 4
type input "rgba(0, 0, 0, 0.36)"
drag, startPoint x: 280, startPoint y: 230, endPoint x: 260, endPoint y: 229, distance: 20.0
click at [260, 229] on div at bounding box center [261, 230] width 4 height 7
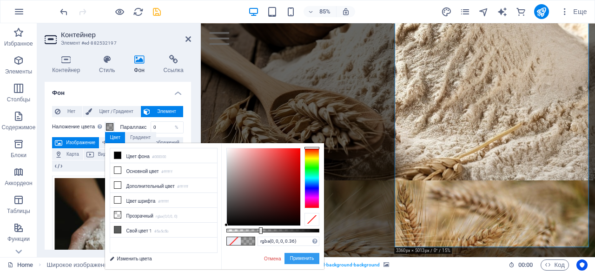
click at [294, 256] on button "Применить" at bounding box center [302, 258] width 35 height 11
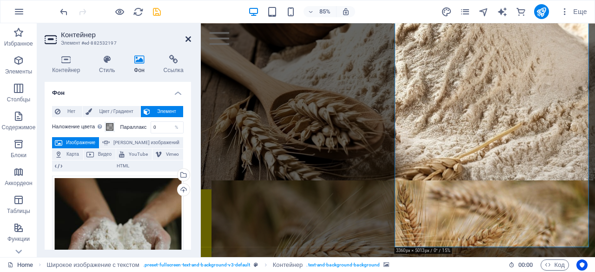
click at [191, 40] on icon at bounding box center [189, 38] width 6 height 7
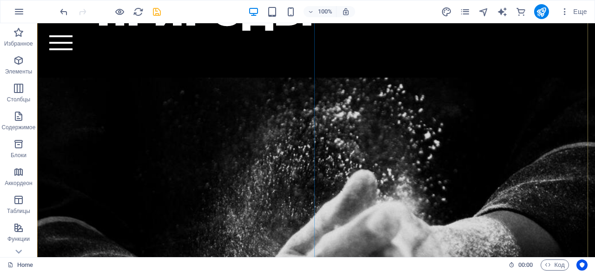
scroll to position [272, 0]
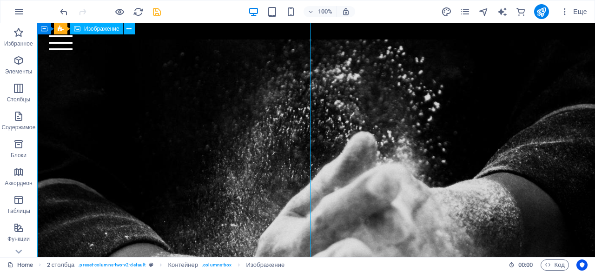
select select "%"
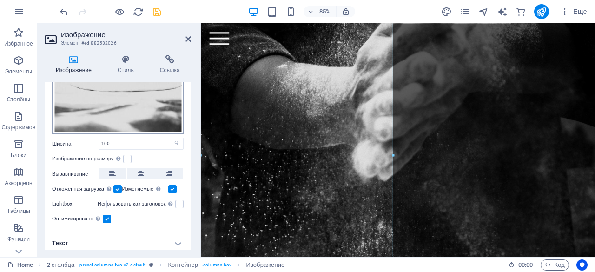
scroll to position [175, 0]
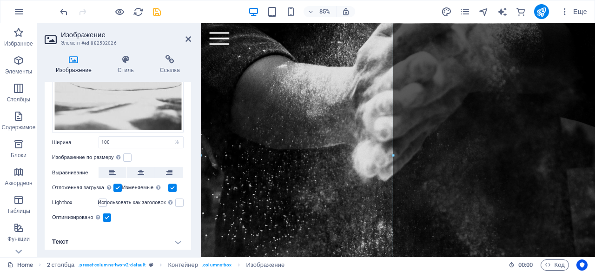
click at [106, 200] on label at bounding box center [103, 203] width 8 height 8
click at [0, 0] on input "Lightbox" at bounding box center [0, 0] width 0 height 0
click at [106, 200] on label at bounding box center [103, 203] width 8 height 8
click at [0, 0] on input "Lightbox" at bounding box center [0, 0] width 0 height 0
click at [122, 186] on label at bounding box center [118, 188] width 8 height 8
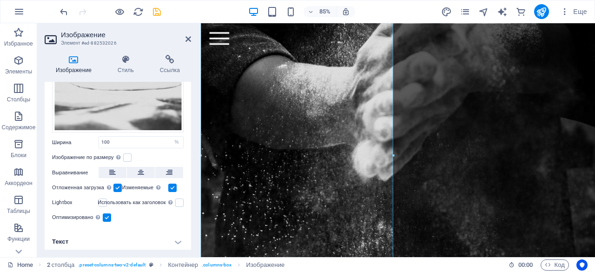
click at [0, 0] on input "Отложенная загрузка Загрузка изображений после загрузки страницы повышает скоро…" at bounding box center [0, 0] width 0 height 0
click at [122, 186] on label at bounding box center [118, 188] width 8 height 8
click at [0, 0] on input "Отложенная загрузка Загрузка изображений после загрузки страницы повышает скоро…" at bounding box center [0, 0] width 0 height 0
click at [177, 186] on label at bounding box center [172, 188] width 8 height 8
click at [0, 0] on input "Изменяемые Автоматически загружать изображения Retina и изображения, оптимизиро…" at bounding box center [0, 0] width 0 height 0
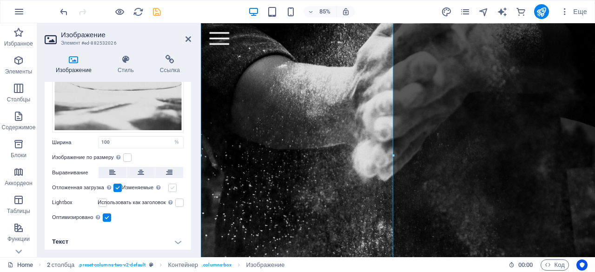
click at [177, 186] on label at bounding box center [172, 188] width 8 height 8
click at [0, 0] on input "Изменяемые Автоматически загружать изображения Retina и изображения, оптимизиро…" at bounding box center [0, 0] width 0 height 0
click at [146, 115] on div "Перетащите файлы сюда, нажмите, чтобы выбрать файлы, или выберите файлы из разд…" at bounding box center [118, 32] width 132 height 202
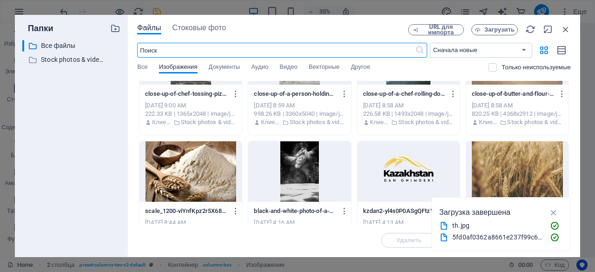
scroll to position [203, 0]
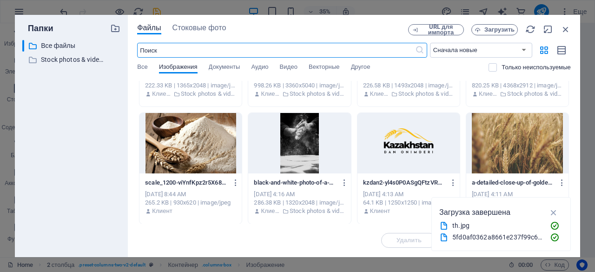
click at [250, 47] on input "text" at bounding box center [276, 50] width 278 height 15
click at [216, 26] on span "Стоковые фото" at bounding box center [200, 27] width 54 height 11
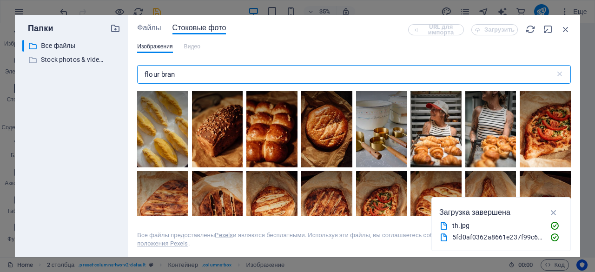
click at [203, 72] on input "flour bran" at bounding box center [346, 74] width 418 height 19
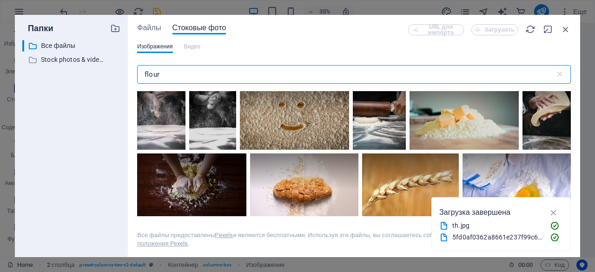
scroll to position [0, 0]
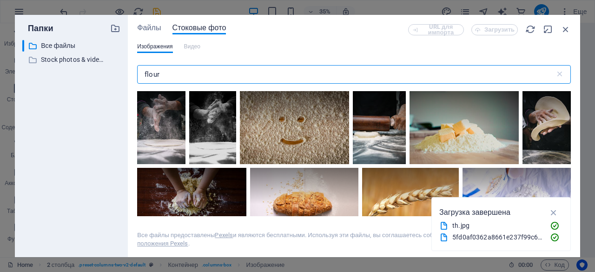
type input "flour"
click at [175, 151] on div at bounding box center [161, 127] width 48 height 73
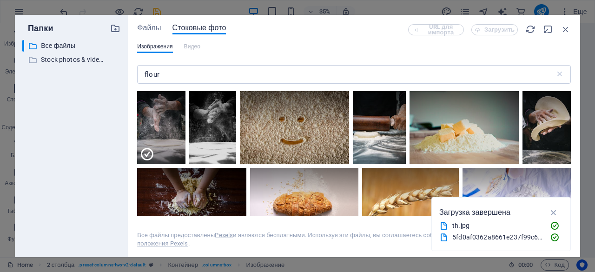
click at [175, 151] on div at bounding box center [161, 145] width 48 height 36
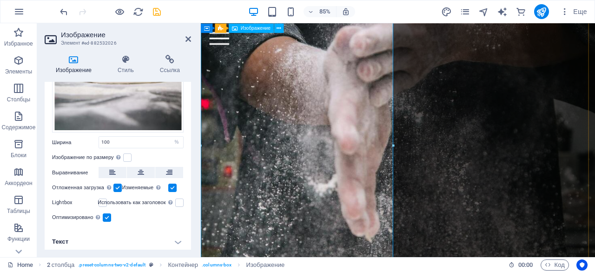
scroll to position [432, 0]
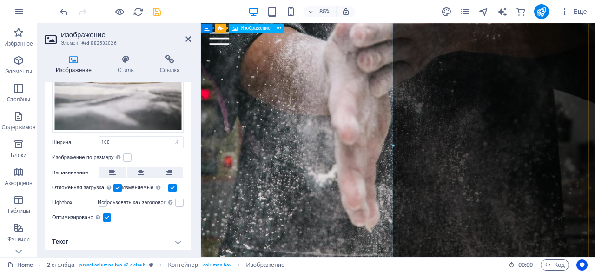
click at [271, 97] on figure at bounding box center [433, 228] width 464 height 696
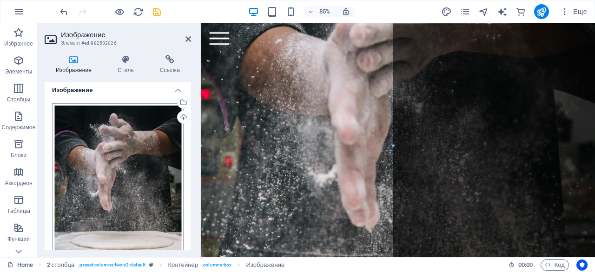
scroll to position [0, 0]
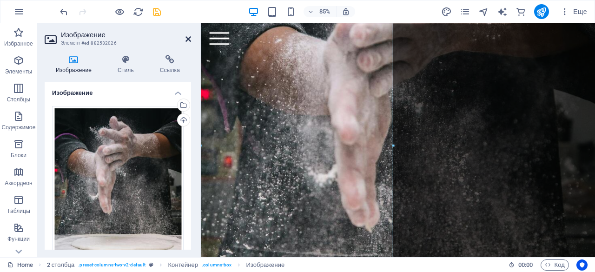
click at [187, 40] on icon at bounding box center [189, 38] width 6 height 7
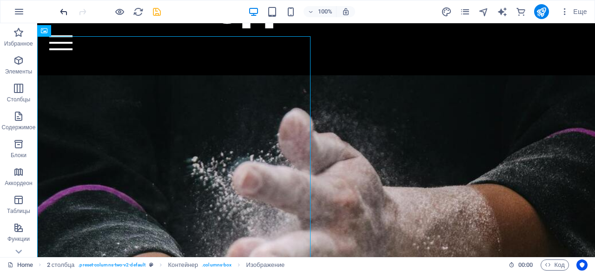
scroll to position [241, 0]
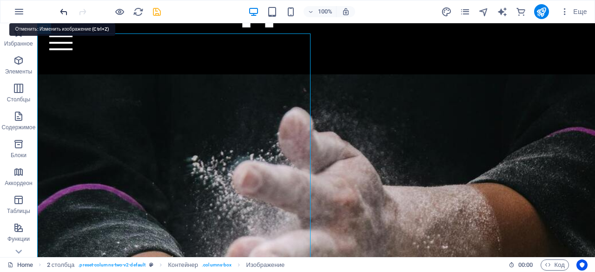
click at [62, 11] on icon "undo" at bounding box center [64, 12] width 11 height 11
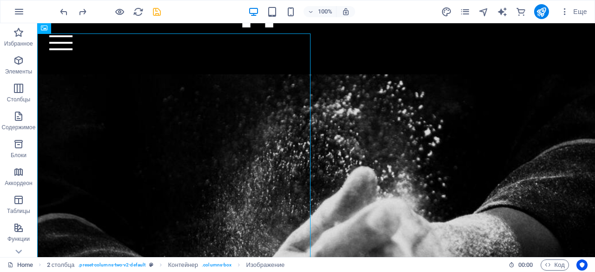
click at [150, 11] on div at bounding box center [110, 11] width 104 height 15
click at [159, 11] on icon "save" at bounding box center [157, 12] width 11 height 11
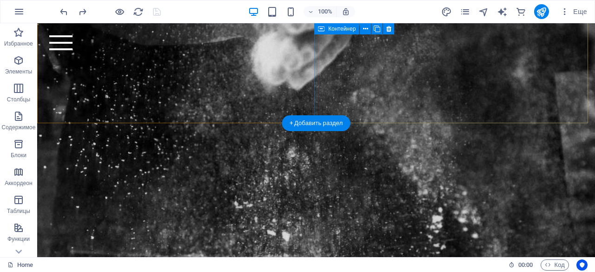
scroll to position [619, 0]
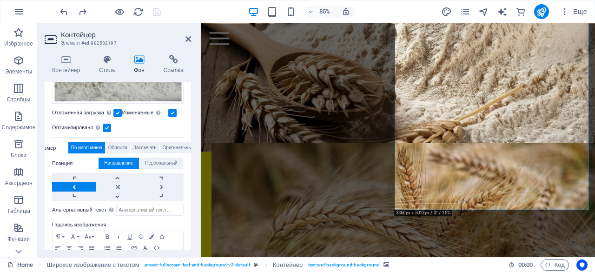
scroll to position [283, 0]
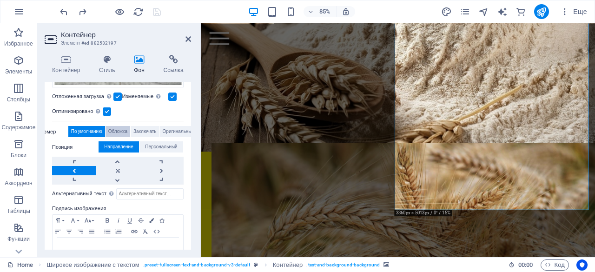
click at [112, 126] on span "Обложка" at bounding box center [117, 131] width 19 height 11
click at [137, 126] on span "Заключать" at bounding box center [145, 131] width 23 height 11
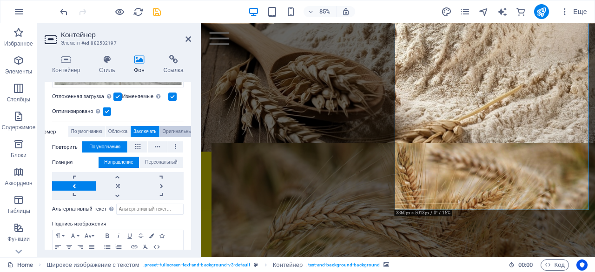
click at [164, 127] on span "Оригинальный" at bounding box center [179, 131] width 32 height 11
click at [77, 127] on span "По умолчанию" at bounding box center [86, 131] width 31 height 11
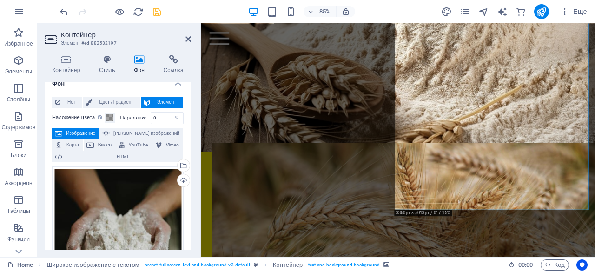
scroll to position [0, 0]
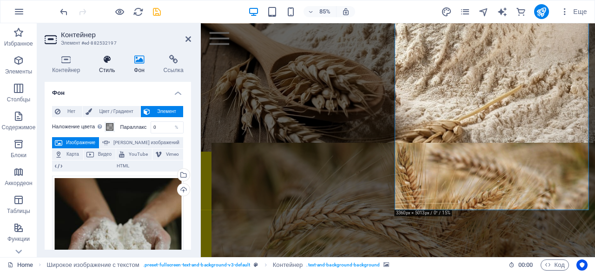
click at [113, 67] on h4 "Стиль" at bounding box center [109, 65] width 35 height 20
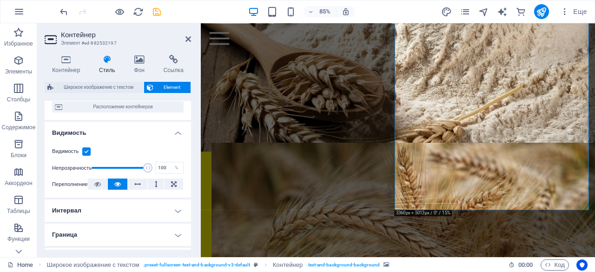
scroll to position [85, 0]
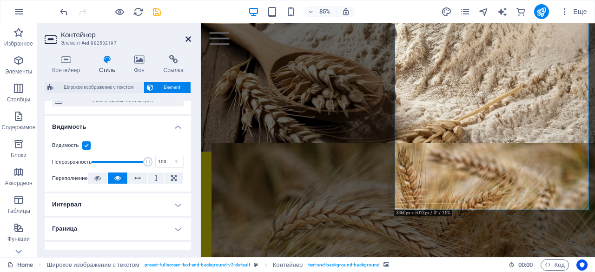
drag, startPoint x: 280, startPoint y: 130, endPoint x: 188, endPoint y: 36, distance: 131.6
click at [188, 36] on icon at bounding box center [189, 38] width 6 height 7
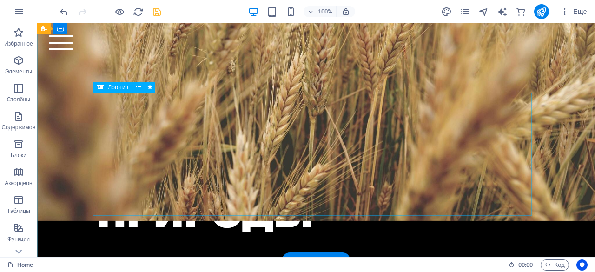
scroll to position [0, 0]
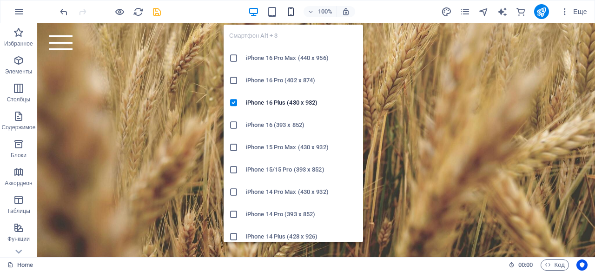
click at [294, 14] on icon "button" at bounding box center [291, 12] width 11 height 11
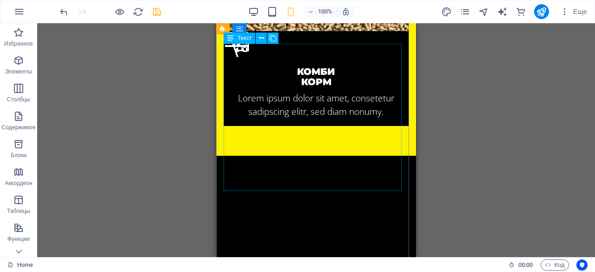
scroll to position [1826, 0]
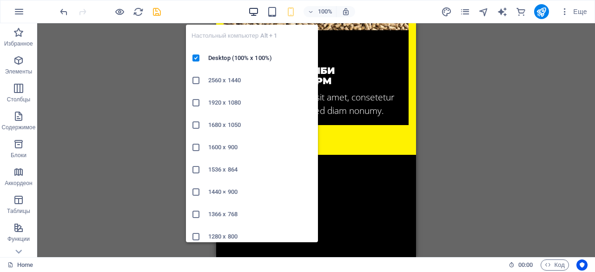
click at [254, 12] on icon "button" at bounding box center [253, 12] width 11 height 11
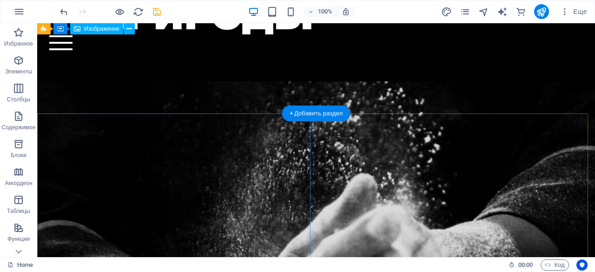
scroll to position [0, 0]
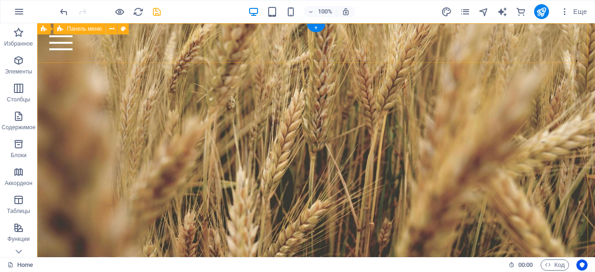
click at [184, 53] on div "Home Bicycle Details About us Pricing Shop Contact" at bounding box center [316, 43] width 558 height 40
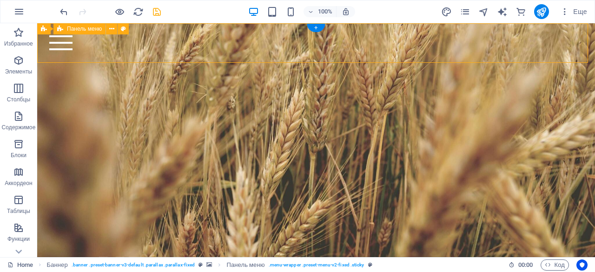
click at [184, 53] on div "Home Bicycle Details About us Pricing Shop Contact" at bounding box center [316, 43] width 558 height 40
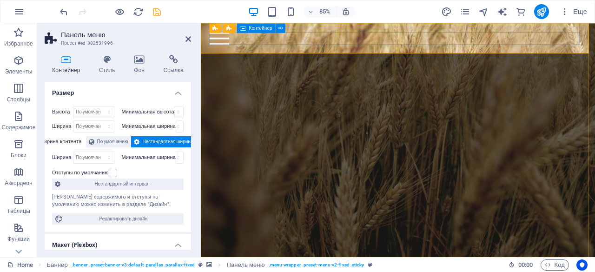
click at [329, 35] on div at bounding box center [433, 40] width 444 height 15
click at [268, 27] on span "Контейнер" at bounding box center [260, 28] width 23 height 5
click at [284, 29] on button at bounding box center [280, 27] width 9 height 9
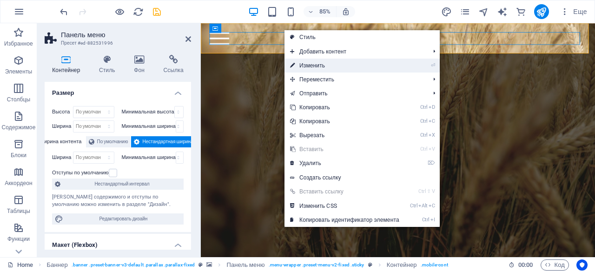
click at [307, 67] on link "⏎ Изменить" at bounding box center [345, 66] width 120 height 14
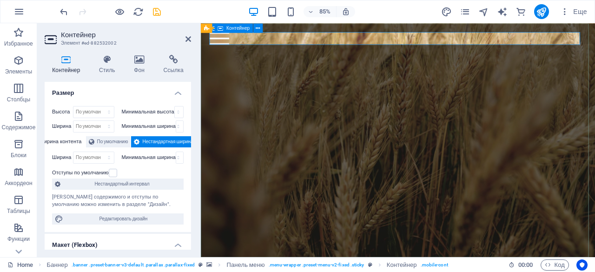
click at [284, 71] on div "KAZAKHSTAN [PERSON_NAME] - Качество от природы" at bounding box center [433, 167] width 464 height 288
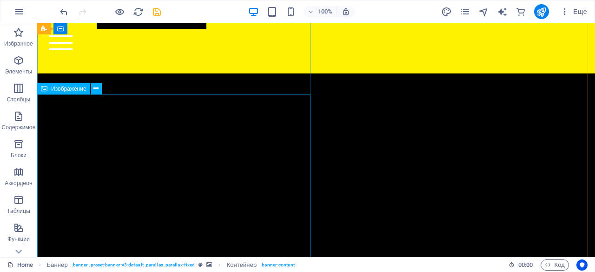
scroll to position [2775, 0]
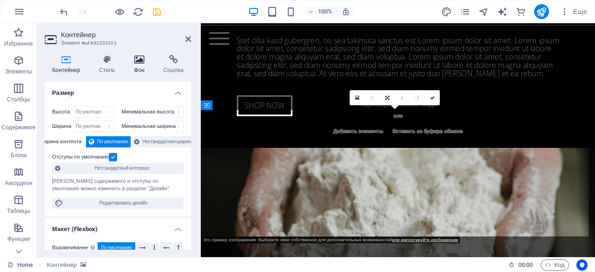
scroll to position [2982, 0]
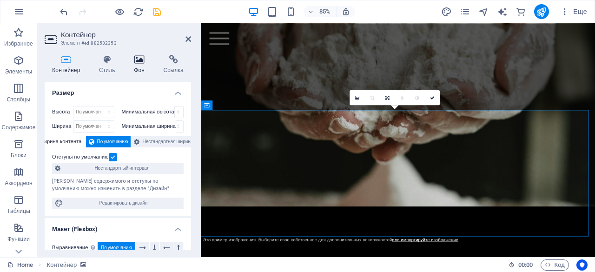
click at [134, 65] on h4 "Фон" at bounding box center [141, 65] width 29 height 20
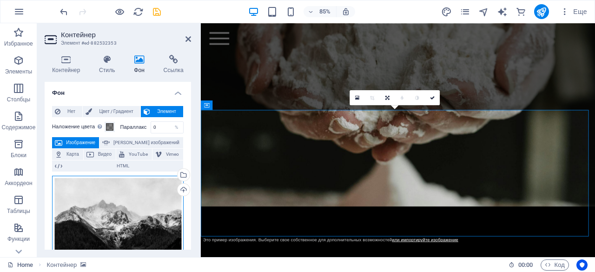
click at [117, 208] on div "Перетащите файлы сюда, нажмите, чтобы выбрать файлы, или выберите файлы из разд…" at bounding box center [118, 216] width 132 height 80
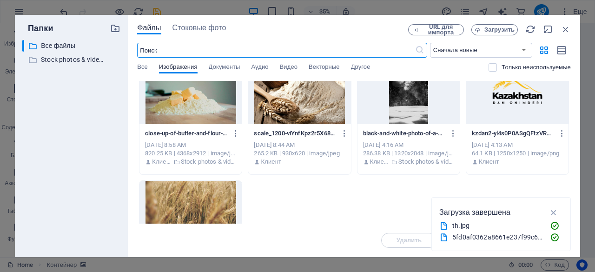
scroll to position [233, 0]
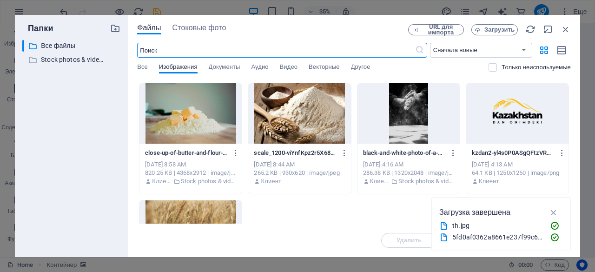
click at [526, 116] on div at bounding box center [518, 113] width 102 height 60
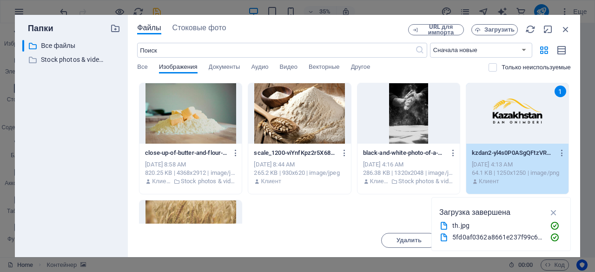
click at [526, 116] on div "1" at bounding box center [518, 113] width 102 height 60
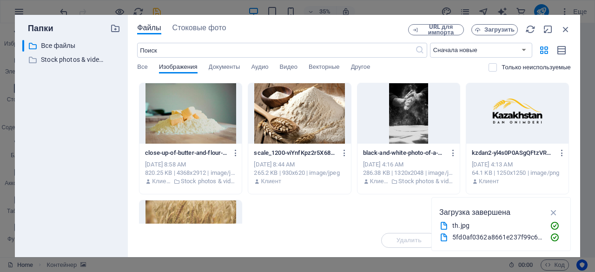
click at [526, 116] on div at bounding box center [518, 113] width 102 height 60
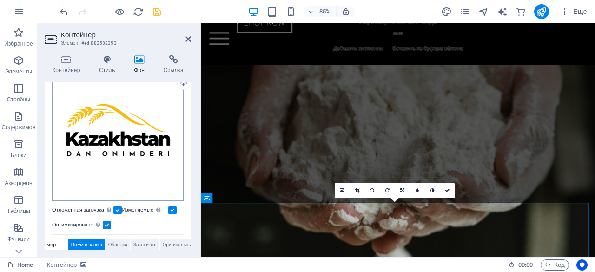
scroll to position [107, 0]
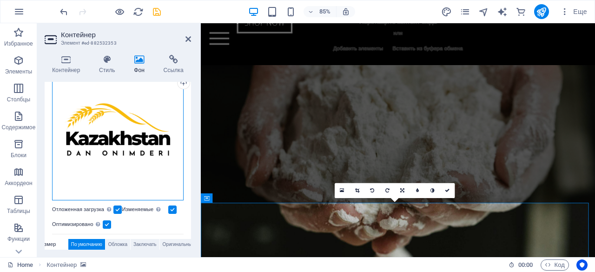
click at [120, 135] on div "Перетащите файлы сюда, нажмите, чтобы выбрать файлы, или выберите файлы из разд…" at bounding box center [118, 135] width 132 height 132
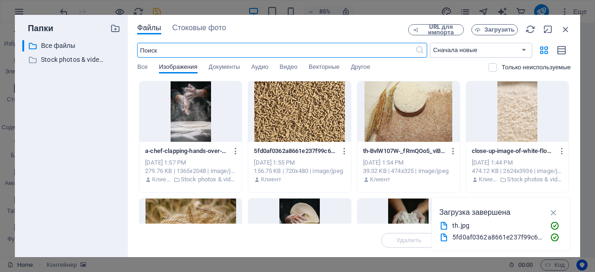
scroll to position [4133, 0]
click at [478, 32] on icon "button" at bounding box center [478, 30] width 6 height 6
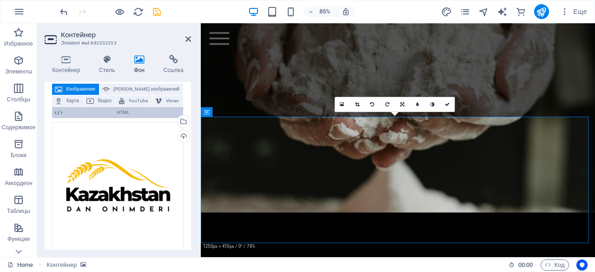
scroll to position [30, 0]
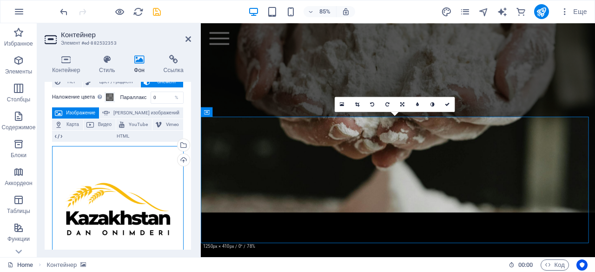
click at [125, 176] on div "Перетащите файлы сюда, нажмите, чтобы выбрать файлы, или выберите файлы из разд…" at bounding box center [118, 212] width 132 height 132
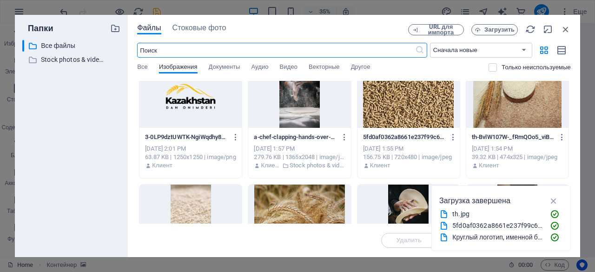
scroll to position [13, 0]
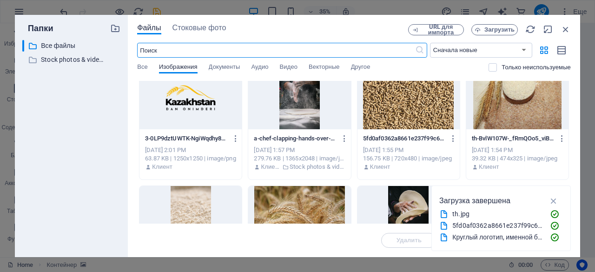
click at [172, 113] on div at bounding box center [191, 99] width 102 height 60
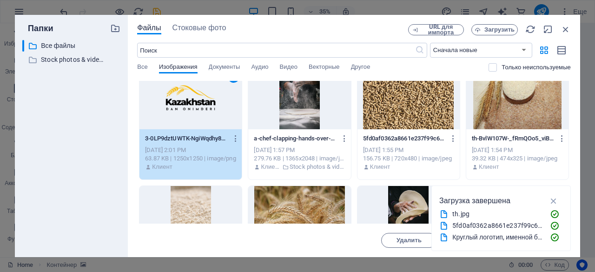
click at [171, 113] on div "1" at bounding box center [191, 99] width 102 height 60
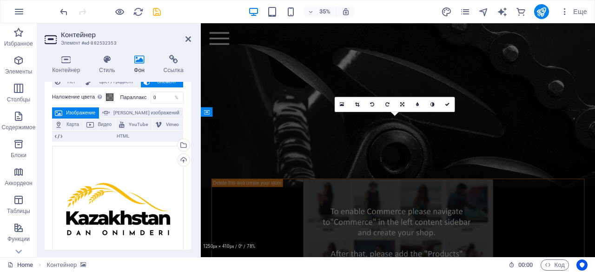
scroll to position [2974, 0]
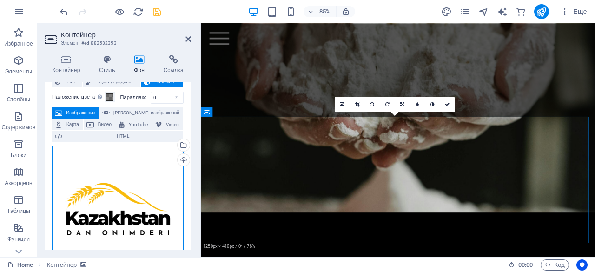
click at [153, 171] on div "Перетащите файлы сюда, нажмите, чтобы выбрать файлы, или выберите файлы из разд…" at bounding box center [118, 212] width 132 height 132
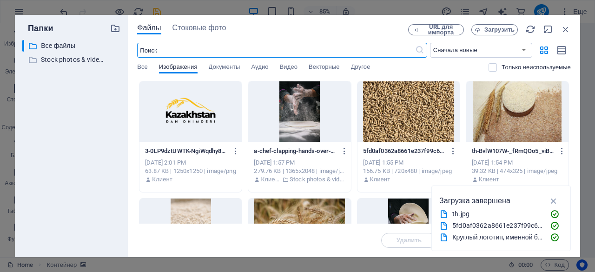
scroll to position [4133, 0]
click at [499, 29] on span "Загрузить" at bounding box center [500, 30] width 30 height 6
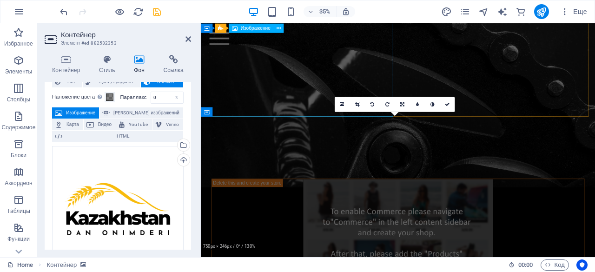
scroll to position [2974, 0]
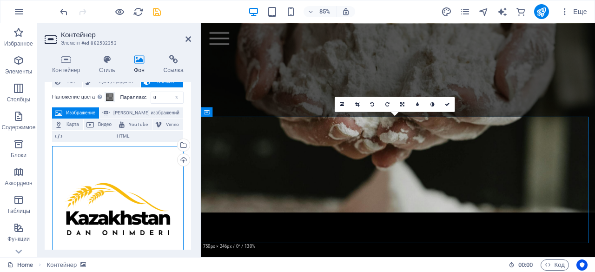
click at [109, 204] on div "Перетащите файлы сюда, нажмите, чтобы выбрать файлы, или выберите файлы из разд…" at bounding box center [118, 212] width 132 height 132
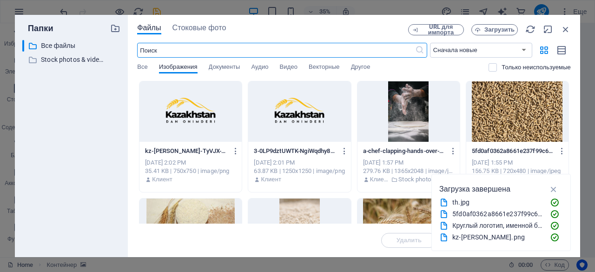
scroll to position [4133, 0]
click at [496, 24] on button "Загрузить" at bounding box center [495, 29] width 47 height 11
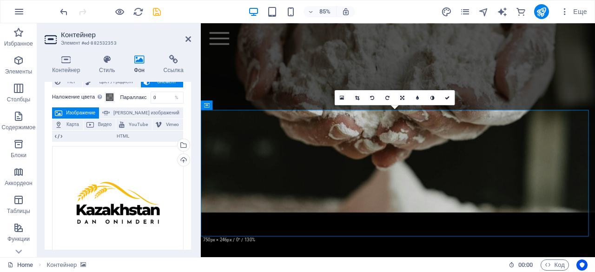
scroll to position [2982, 0]
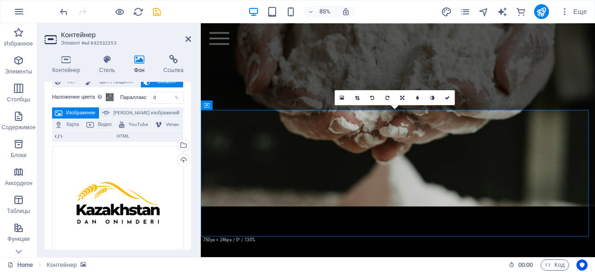
click at [185, 40] on header "Контейнер Элемент #ed-882532353" at bounding box center [118, 35] width 147 height 24
click at [189, 40] on icon at bounding box center [189, 38] width 6 height 7
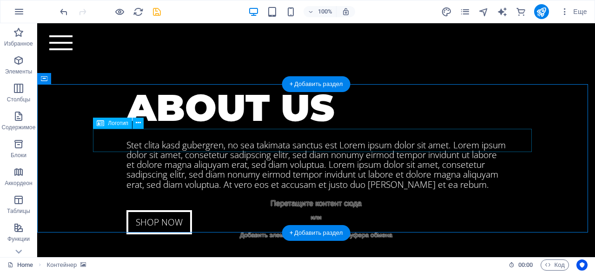
scroll to position [2775, 0]
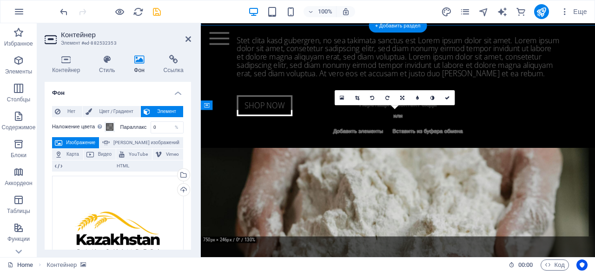
scroll to position [2982, 0]
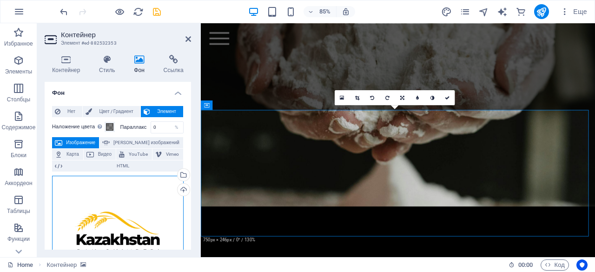
click at [149, 199] on div "Перетащите файлы сюда, нажмите, чтобы выбрать файлы, или выберите файлы из разд…" at bounding box center [118, 242] width 132 height 132
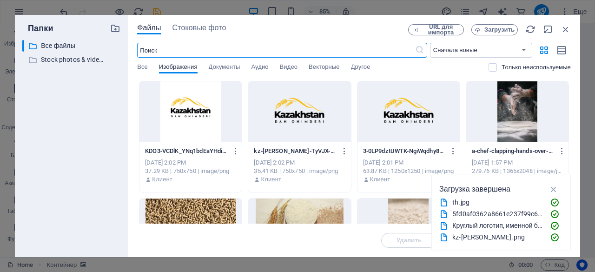
scroll to position [4133, 0]
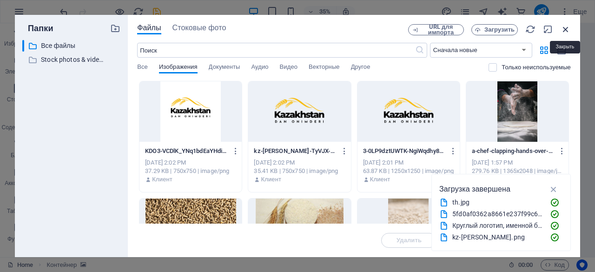
drag, startPoint x: 568, startPoint y: 30, endPoint x: 279, endPoint y: 64, distance: 290.8
click at [568, 30] on icon "button" at bounding box center [566, 29] width 10 height 10
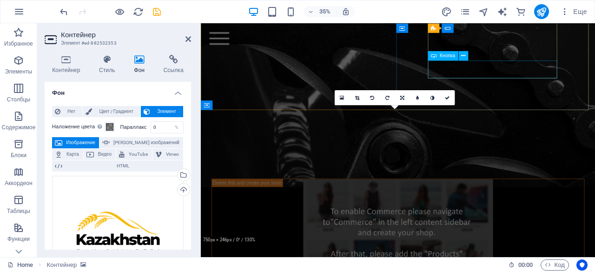
scroll to position [2982, 0]
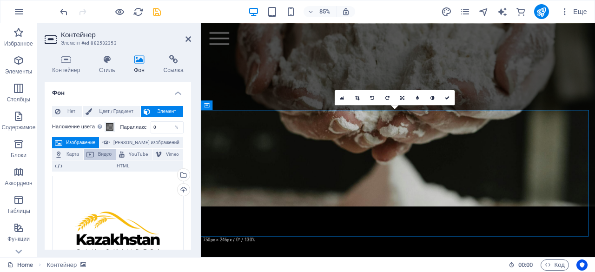
click at [100, 155] on span "Видео" at bounding box center [105, 154] width 16 height 11
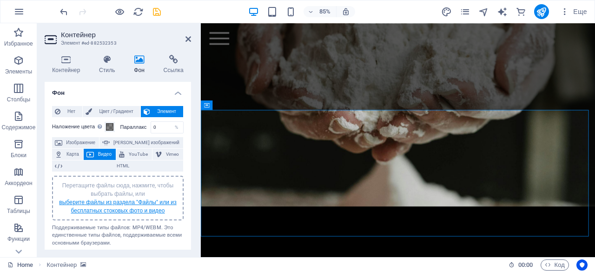
click at [102, 201] on link "выберите файлы из раздела "Файлы" или из бесплатных стоковых фото и видео" at bounding box center [118, 206] width 118 height 15
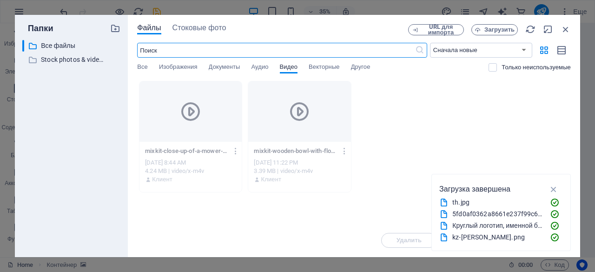
scroll to position [4133, 0]
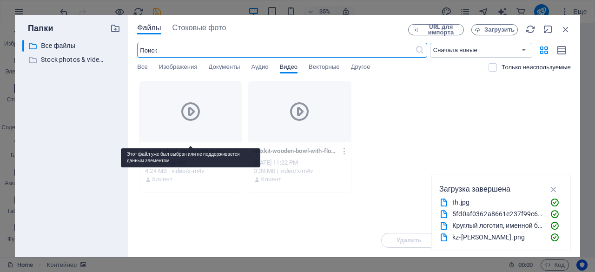
click at [187, 117] on icon at bounding box center [191, 111] width 22 height 22
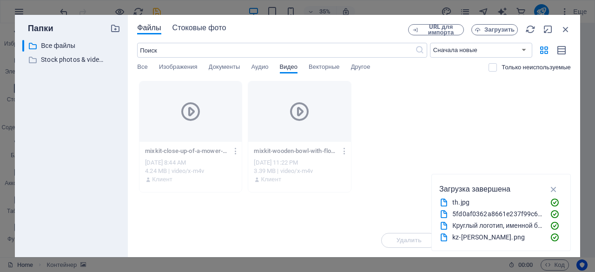
click at [211, 28] on span "Стоковые фото" at bounding box center [200, 27] width 54 height 11
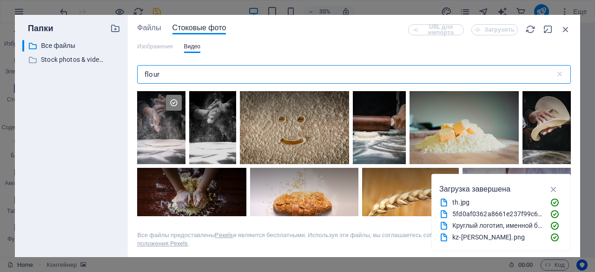
click at [183, 73] on input "flour" at bounding box center [346, 74] width 418 height 19
drag, startPoint x: 183, startPoint y: 73, endPoint x: 101, endPoint y: 71, distance: 81.9
click at [101, 71] on div "Папки ​ Все файлы Все файлы ​ Stock photos & videos Stock photos & videos Файлы…" at bounding box center [298, 136] width 566 height 242
type input "ц"
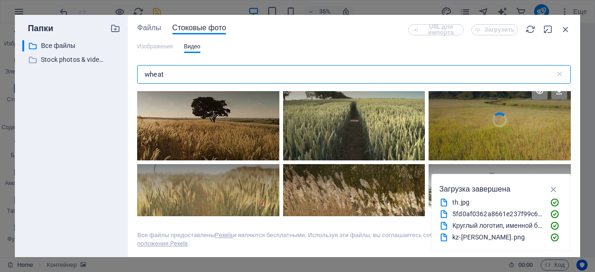
scroll to position [260, 0]
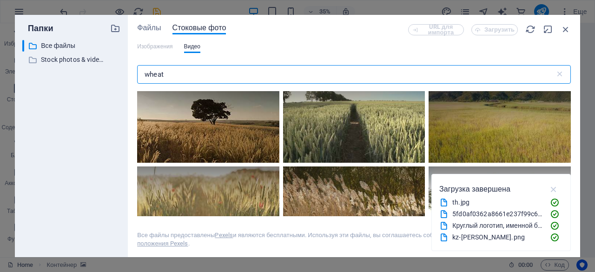
type input "wheat"
click at [555, 190] on icon "button" at bounding box center [554, 189] width 11 height 10
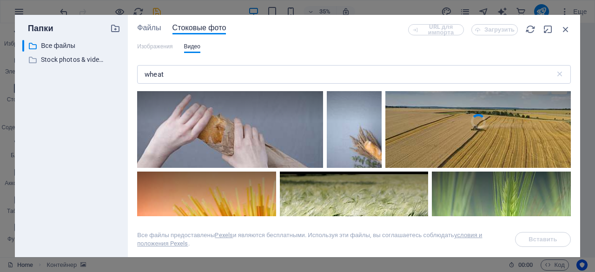
scroll to position [777, 0]
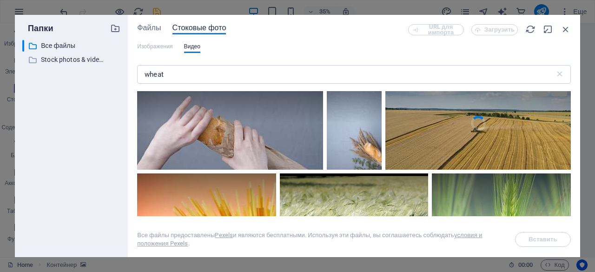
click at [445, 140] on video "Your browser does not support the video tag." at bounding box center [479, 123] width 186 height 93
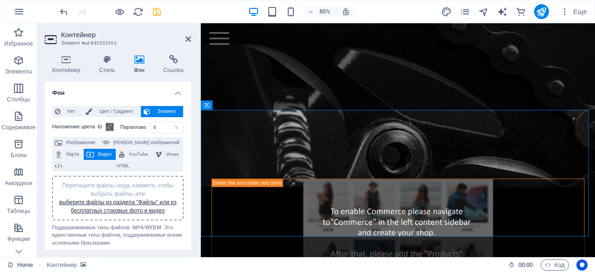
scroll to position [2982, 0]
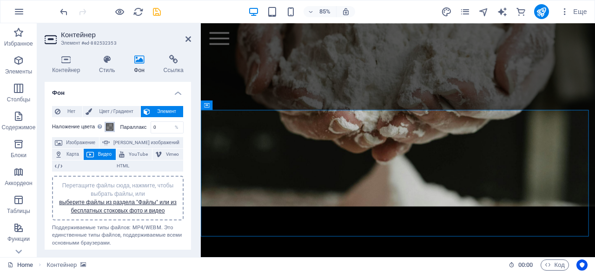
click at [109, 126] on span at bounding box center [109, 126] width 7 height 7
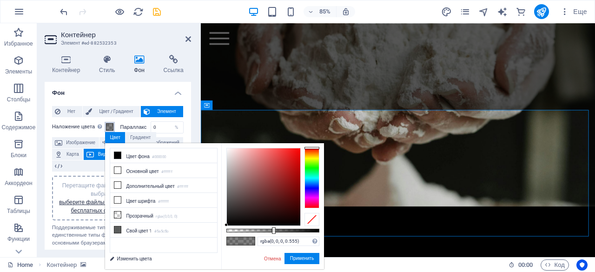
click at [278, 231] on div at bounding box center [273, 231] width 93 height 4
type input "rgba(0, 0, 0, 0.425)"
drag, startPoint x: 278, startPoint y: 231, endPoint x: 266, endPoint y: 232, distance: 12.1
click at [266, 232] on div at bounding box center [267, 230] width 4 height 7
drag, startPoint x: 305, startPoint y: 259, endPoint x: 121, endPoint y: 260, distance: 183.7
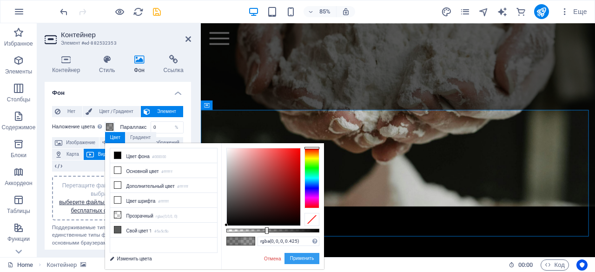
click at [305, 259] on button "Применить" at bounding box center [302, 258] width 35 height 11
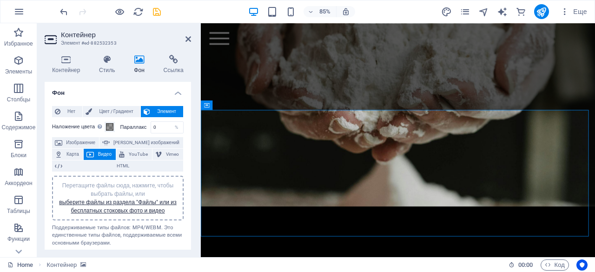
drag, startPoint x: 189, startPoint y: 38, endPoint x: 169, endPoint y: 18, distance: 28.3
click at [189, 38] on icon at bounding box center [189, 38] width 6 height 7
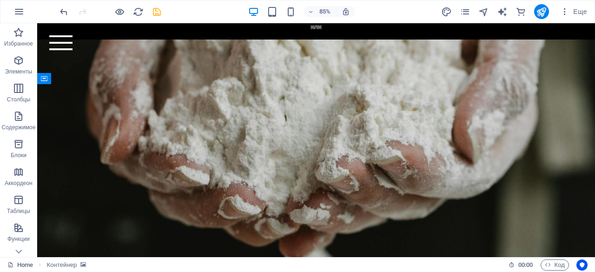
scroll to position [2775, 0]
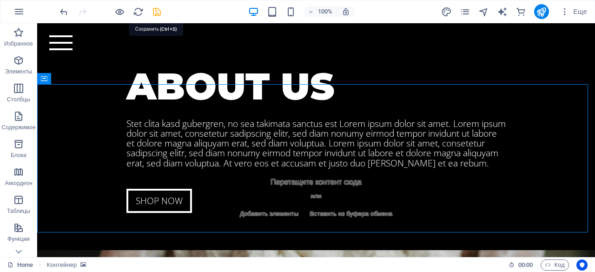
click at [157, 10] on icon "save" at bounding box center [157, 12] width 11 height 11
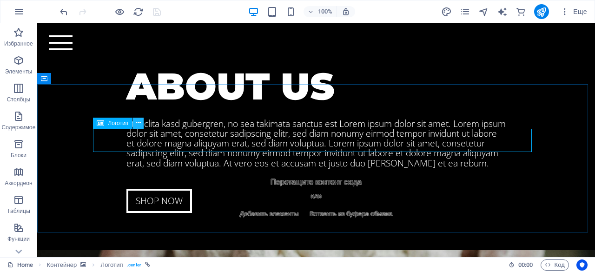
click at [136, 123] on icon at bounding box center [138, 123] width 5 height 10
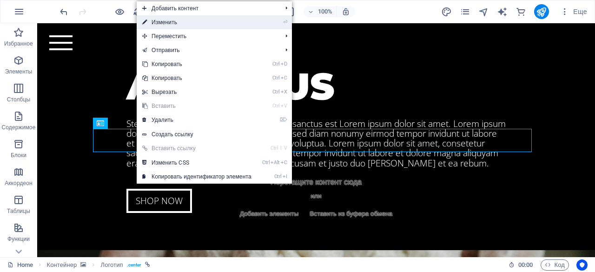
click at [188, 19] on link "⏎ Изменить" at bounding box center [197, 22] width 120 height 14
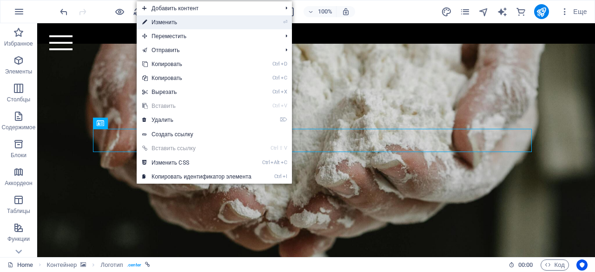
select select "px"
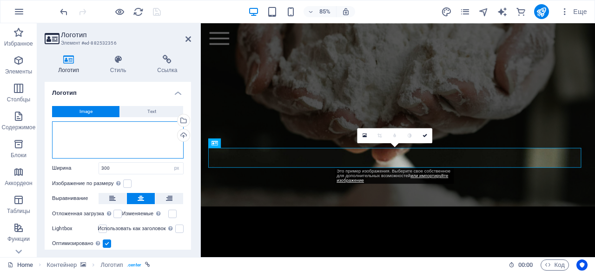
click at [97, 136] on div "Перетащите файлы сюда, нажмите, чтобы выбрать файлы, или выберите файлы из разд…" at bounding box center [118, 139] width 132 height 37
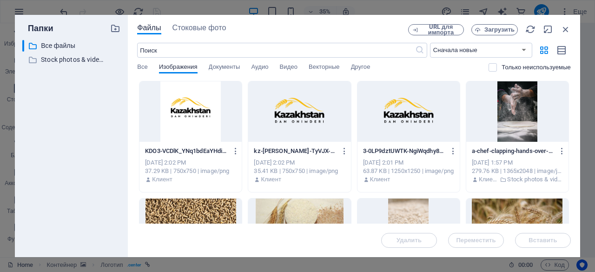
click at [417, 120] on div at bounding box center [409, 111] width 102 height 60
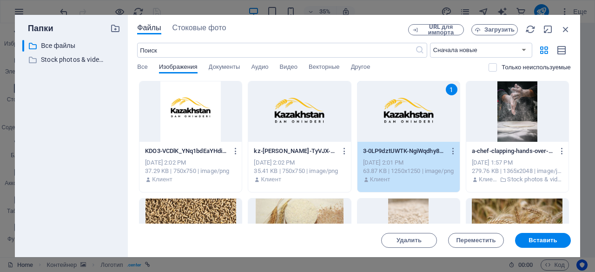
click at [417, 120] on div "1" at bounding box center [409, 111] width 102 height 60
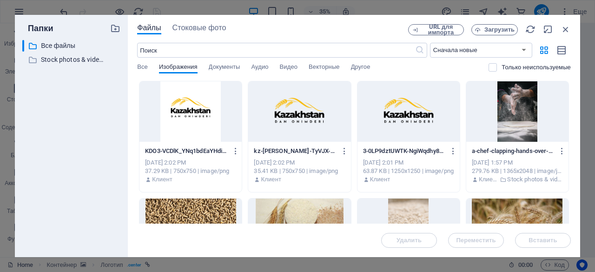
click at [417, 120] on div at bounding box center [409, 111] width 102 height 60
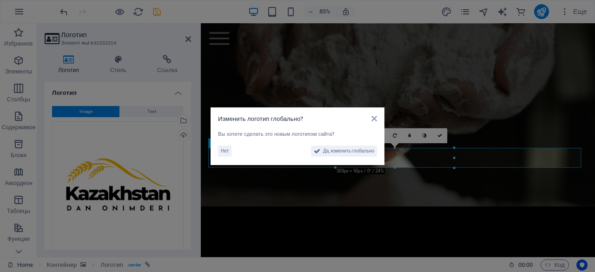
scroll to position [3057, 0]
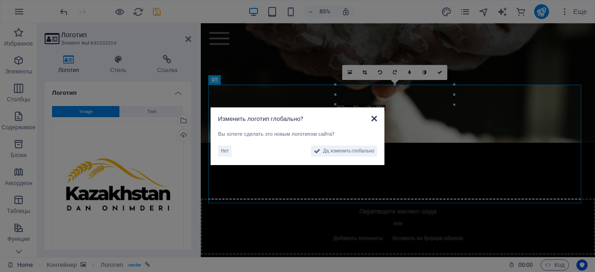
click at [375, 117] on icon at bounding box center [375, 118] width 6 height 7
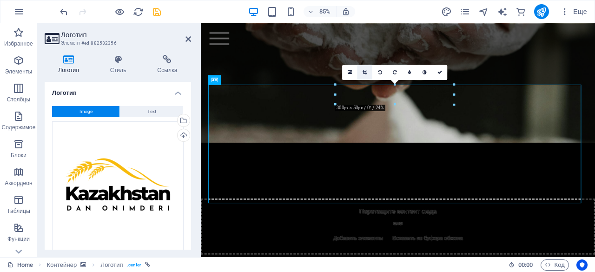
click at [368, 72] on link at bounding box center [365, 72] width 15 height 15
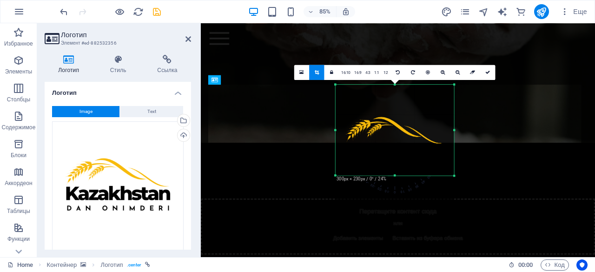
drag, startPoint x: 396, startPoint y: 204, endPoint x: 400, endPoint y: 171, distance: 32.8
click at [400, 171] on div "180 170 160 150 140 130 120 110 100 90 80 70 60 50 40 30 20 10 0 -10 -20 -30 -4…" at bounding box center [395, 130] width 119 height 91
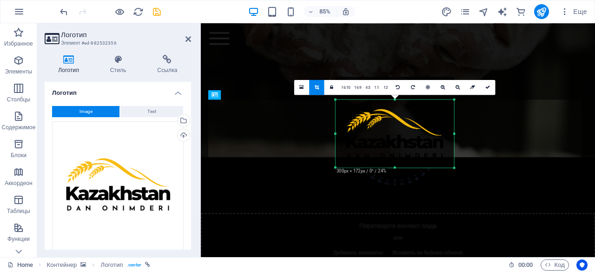
scroll to position [3038, 0]
drag, startPoint x: 395, startPoint y: 84, endPoint x: 391, endPoint y: 111, distance: 27.4
click at [391, 111] on div "180 170 160 150 140 130 120 110 100 90 80 70 60 50 40 30 20 10 0 -10 -20 -30 -4…" at bounding box center [395, 134] width 119 height 68
click at [487, 86] on icon at bounding box center [488, 87] width 5 height 5
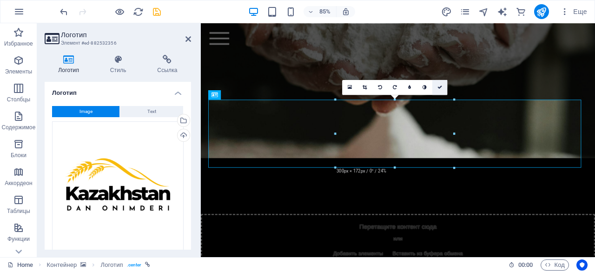
click at [439, 87] on icon at bounding box center [440, 87] width 5 height 5
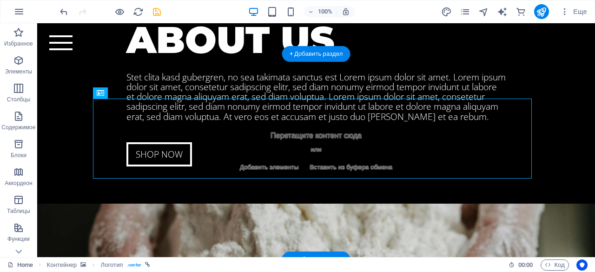
scroll to position [2832, 0]
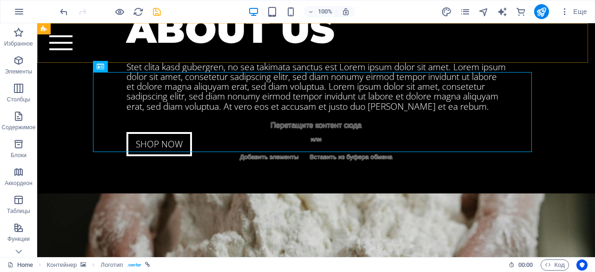
click at [466, 57] on div "Home Bicycle Details About us Pricing Shop Contact" at bounding box center [316, 43] width 558 height 40
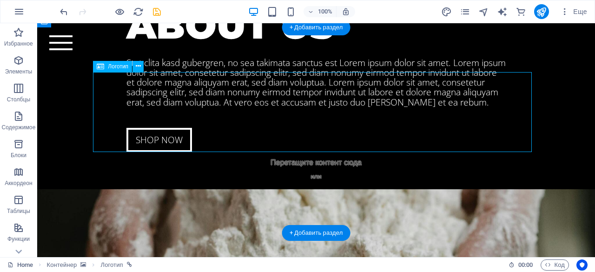
select select "px"
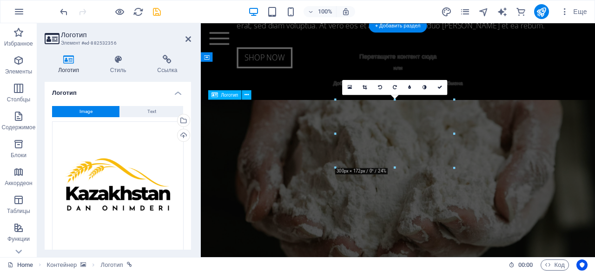
scroll to position [3038, 0]
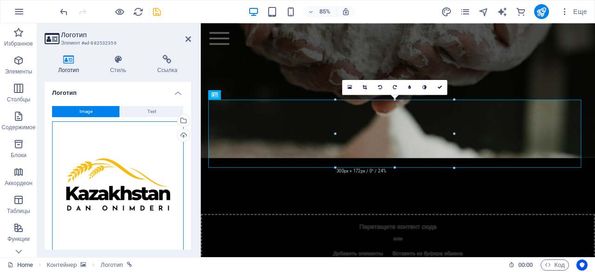
click at [148, 169] on div "Перетащите файлы сюда, нажмите, чтобы выбрать файлы, или выберите файлы из разд…" at bounding box center [118, 187] width 132 height 132
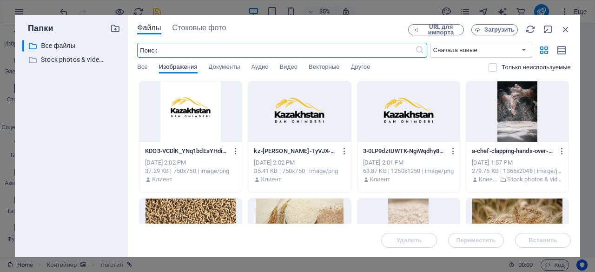
scroll to position [4190, 0]
click at [495, 28] on span "Загрузить" at bounding box center [500, 30] width 30 height 6
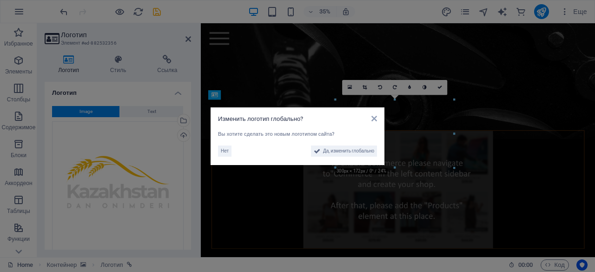
scroll to position [3038, 0]
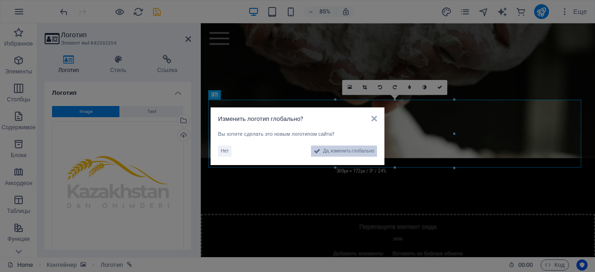
click at [358, 151] on span "Да, изменить глобально" at bounding box center [348, 151] width 51 height 11
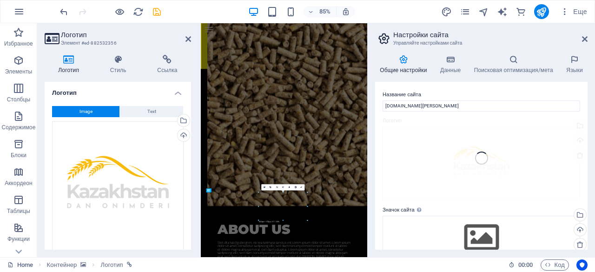
scroll to position [4190, 0]
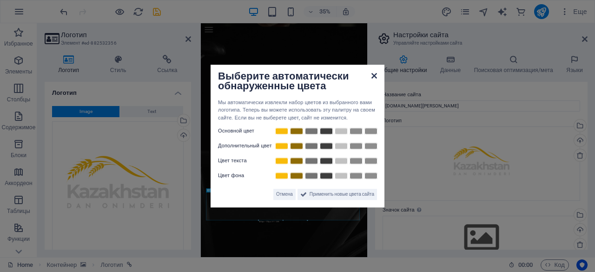
click at [374, 76] on icon at bounding box center [375, 75] width 6 height 7
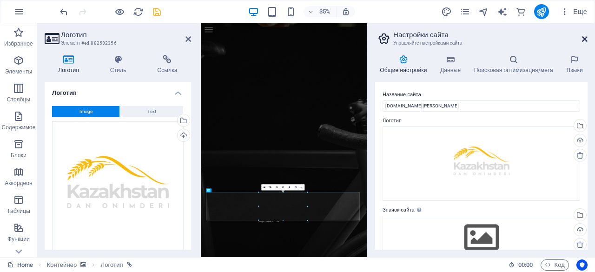
drag, startPoint x: 585, startPoint y: 37, endPoint x: 419, endPoint y: 30, distance: 166.7
click at [585, 37] on icon at bounding box center [585, 38] width 6 height 7
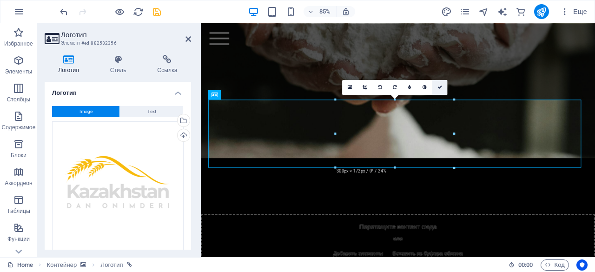
drag, startPoint x: 442, startPoint y: 82, endPoint x: 410, endPoint y: 65, distance: 36.2
click at [442, 82] on link at bounding box center [440, 87] width 15 height 15
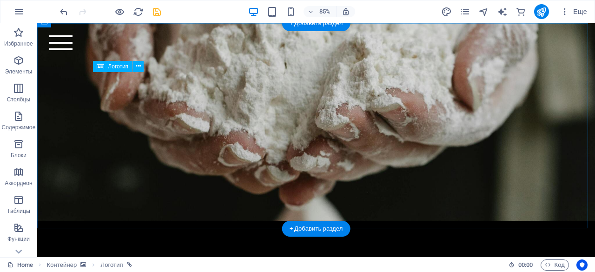
scroll to position [2832, 0]
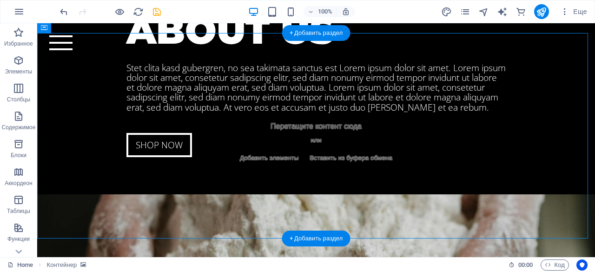
scroll to position [2831, 0]
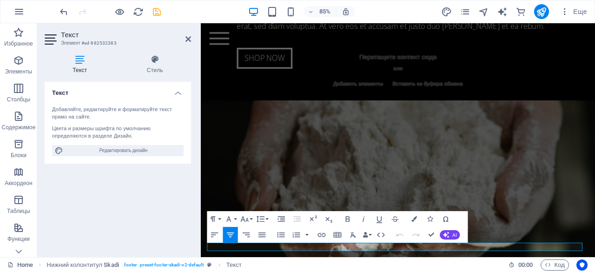
scroll to position [3038, 0]
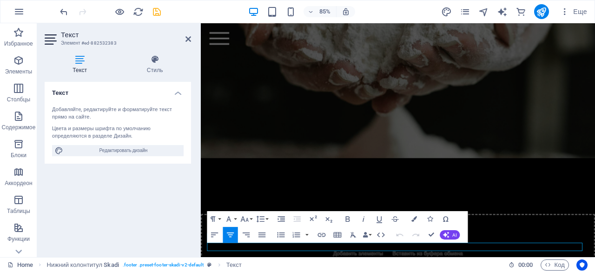
click at [79, 70] on h4 "Текст" at bounding box center [82, 65] width 74 height 20
drag, startPoint x: 277, startPoint y: 285, endPoint x: 483, endPoint y: 288, distance: 206.1
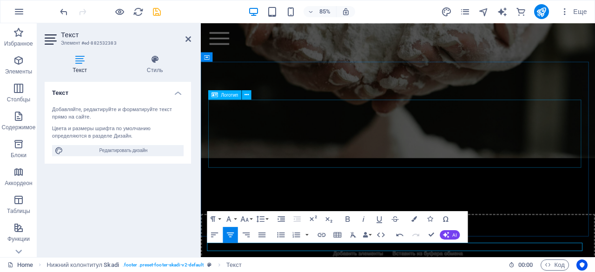
scroll to position [0, 1]
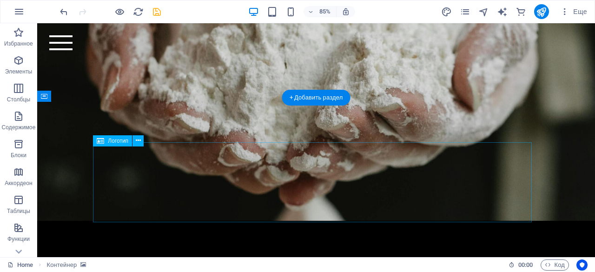
scroll to position [2832, 0]
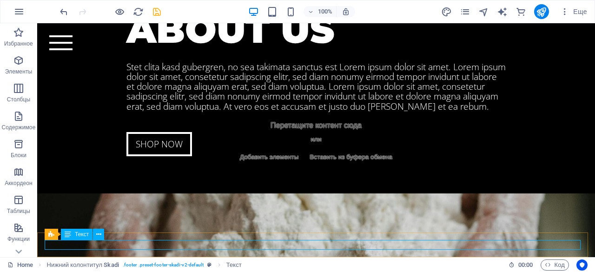
click at [81, 236] on span "Текст" at bounding box center [82, 235] width 14 height 6
click at [99, 235] on icon at bounding box center [98, 235] width 5 height 10
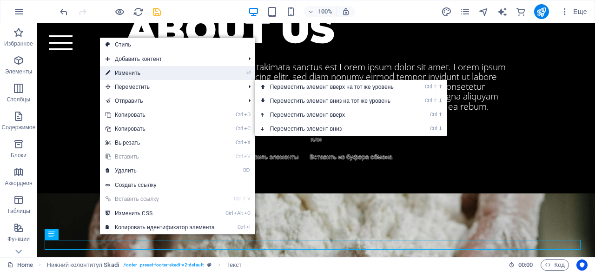
click at [150, 67] on link "⏎ Изменить" at bounding box center [160, 73] width 120 height 14
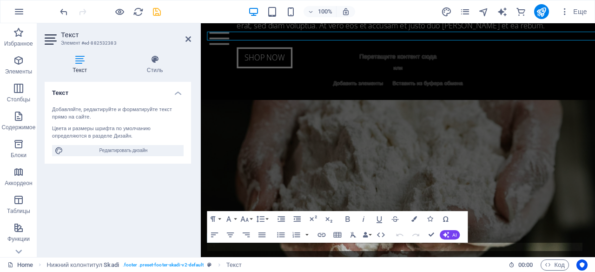
scroll to position [3038, 0]
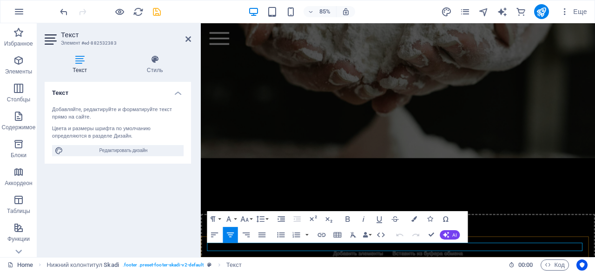
drag, startPoint x: 253, startPoint y: 287, endPoint x: 602, endPoint y: 282, distance: 349.4
click at [249, 220] on icon "button" at bounding box center [244, 218] width 9 height 9
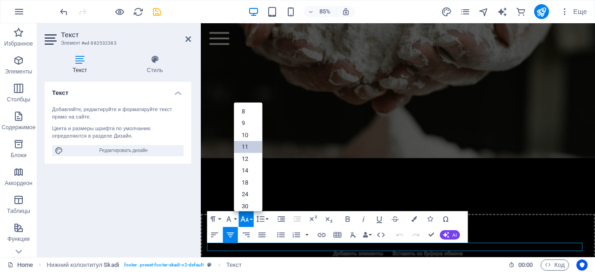
click at [248, 147] on link "11" at bounding box center [248, 147] width 28 height 12
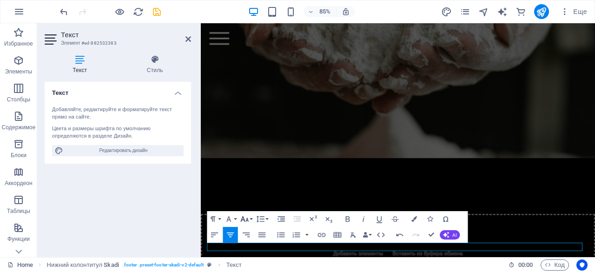
click at [247, 219] on icon "button" at bounding box center [245, 219] width 8 height 6
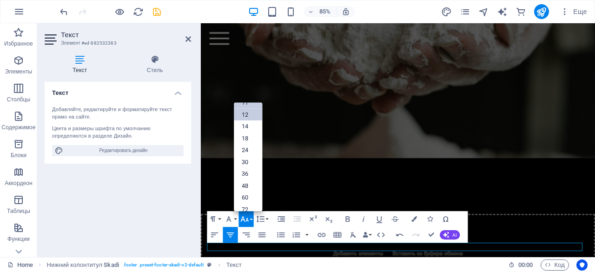
click at [247, 117] on link "12" at bounding box center [248, 115] width 28 height 12
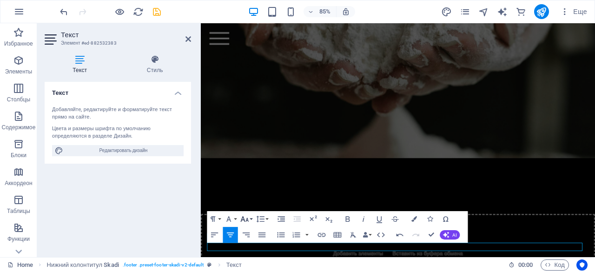
click at [251, 219] on button "Font Size" at bounding box center [246, 219] width 15 height 16
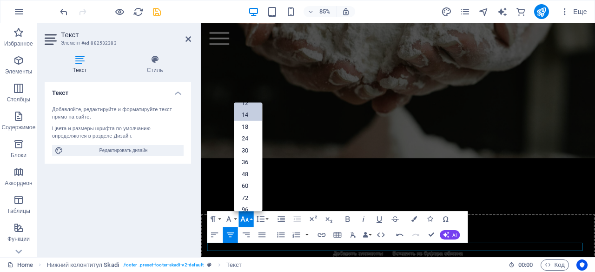
click at [245, 117] on link "14" at bounding box center [248, 115] width 28 height 12
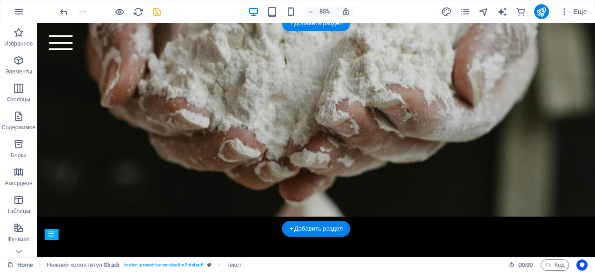
scroll to position [2832, 0]
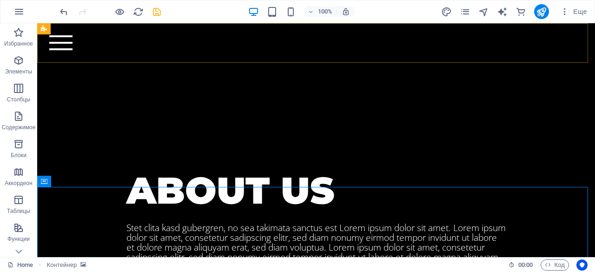
scroll to position [2669, 0]
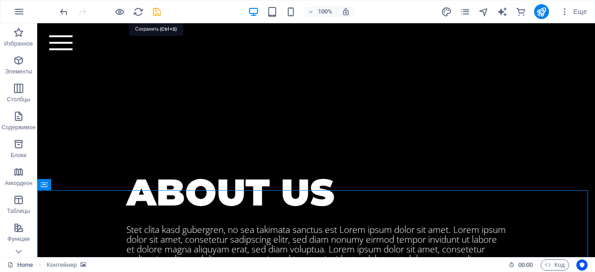
click at [155, 8] on icon "save" at bounding box center [157, 12] width 11 height 11
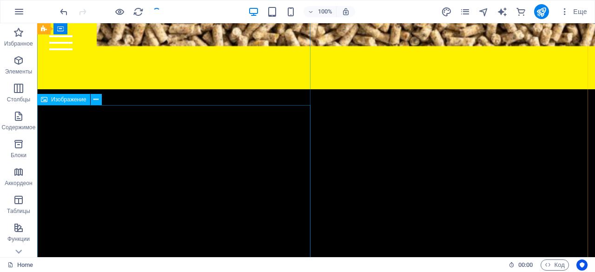
scroll to position [2576, 0]
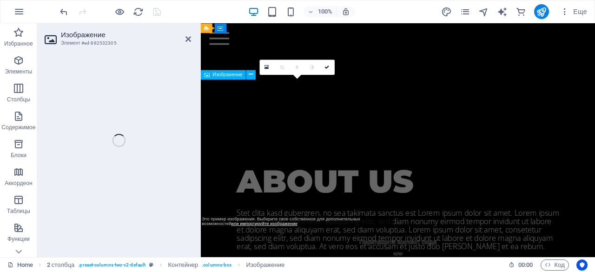
scroll to position [2858, 0]
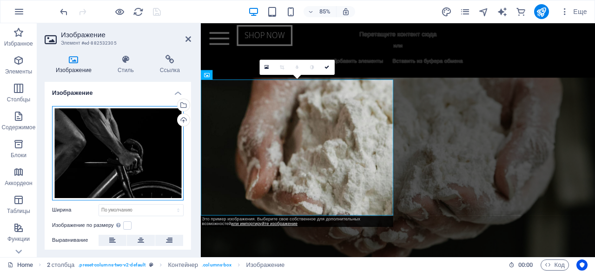
click at [156, 129] on div "Перетащите файлы сюда, нажмите, чтобы выбрать файлы, или выберите файлы из разд…" at bounding box center [118, 153] width 132 height 94
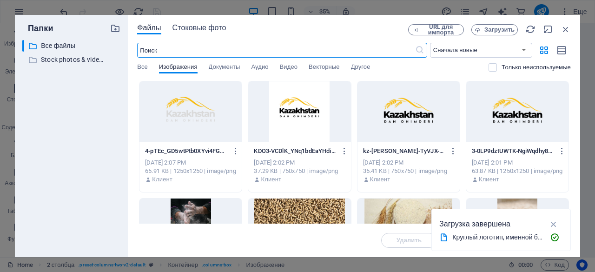
click at [218, 30] on span "Стоковые фото" at bounding box center [200, 27] width 54 height 11
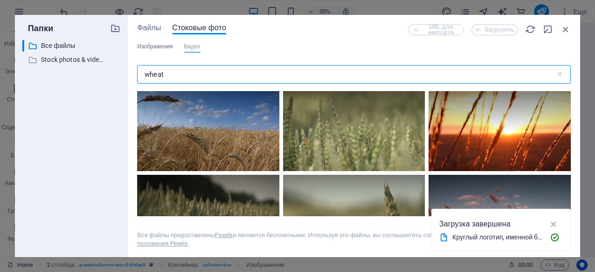
drag, startPoint x: 216, startPoint y: 75, endPoint x: 107, endPoint y: 72, distance: 109.4
click at [107, 72] on div "Папки ​ Все файлы Все файлы ​ Stock photos & videos Stock photos & videos Файлы…" at bounding box center [298, 136] width 566 height 242
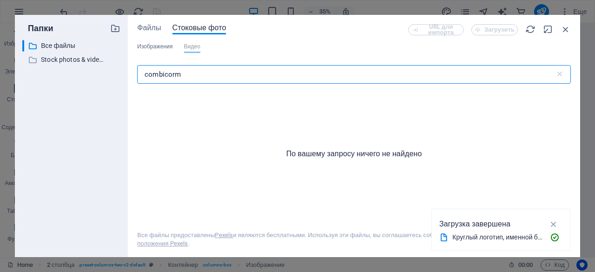
drag, startPoint x: 223, startPoint y: 75, endPoint x: 142, endPoint y: 72, distance: 81.0
click at [133, 77] on div "Файлы Стоковые фото URL для импорта Загрузить Изображения Видео combicorm ​ По …" at bounding box center [354, 136] width 453 height 242
paste input "compound feed"
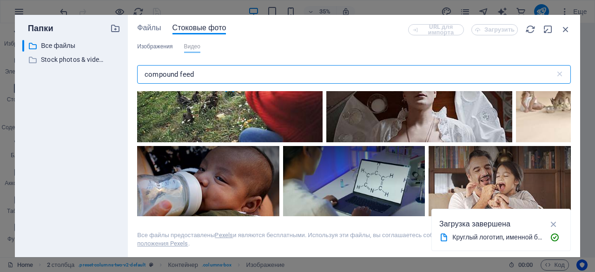
scroll to position [727, 0]
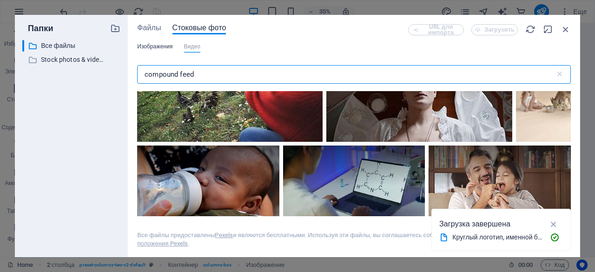
type input "compound feed"
click at [163, 47] on span "Изображения" at bounding box center [154, 46] width 35 height 11
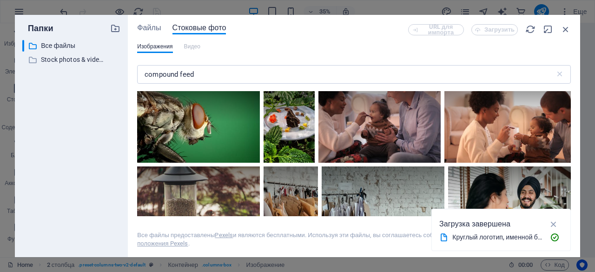
scroll to position [459, 0]
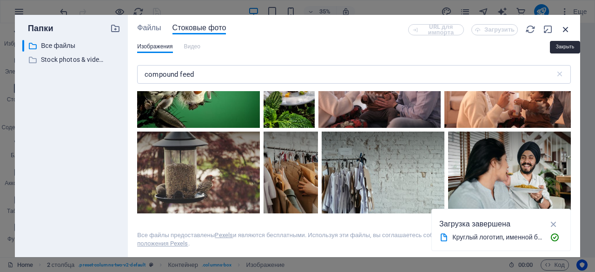
click at [562, 33] on icon "button" at bounding box center [566, 29] width 10 height 10
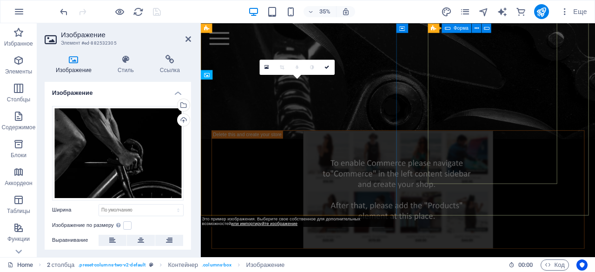
scroll to position [2858, 0]
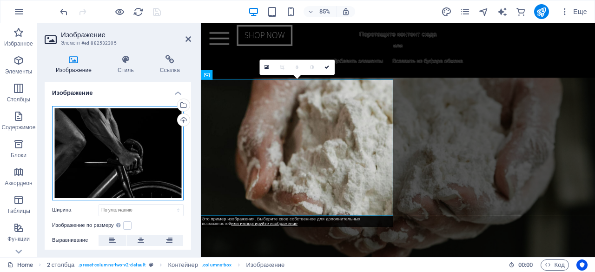
click at [158, 158] on div "Перетащите файлы сюда, нажмите, чтобы выбрать файлы, или выберите файлы из разд…" at bounding box center [118, 153] width 132 height 94
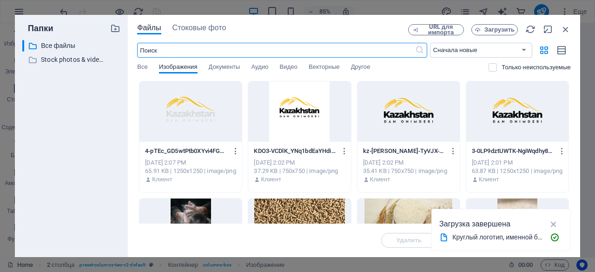
scroll to position [4190, 0]
click at [501, 30] on span "Загрузить" at bounding box center [500, 30] width 30 height 6
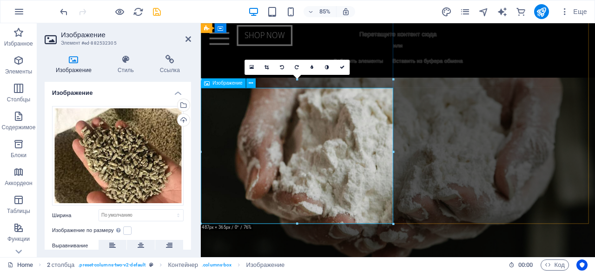
scroll to position [2848, 0]
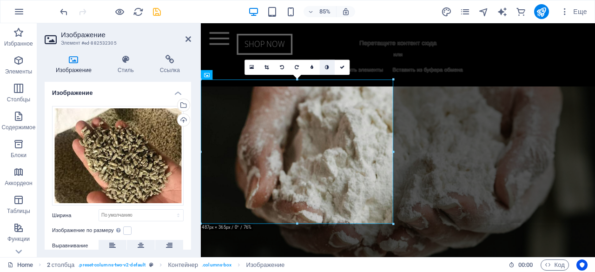
click at [327, 69] on link at bounding box center [327, 67] width 15 height 15
click at [345, 67] on link at bounding box center [342, 67] width 15 height 15
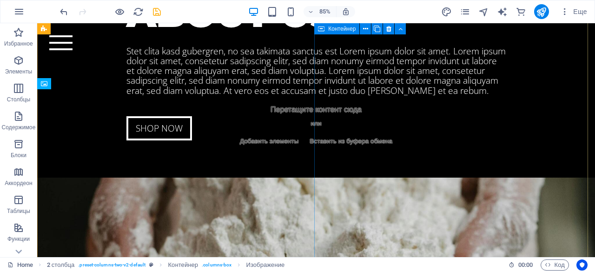
scroll to position [2564, 0]
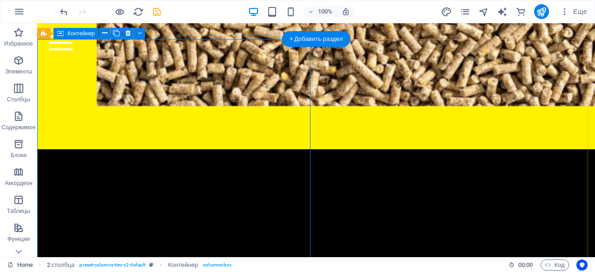
scroll to position [2508, 0]
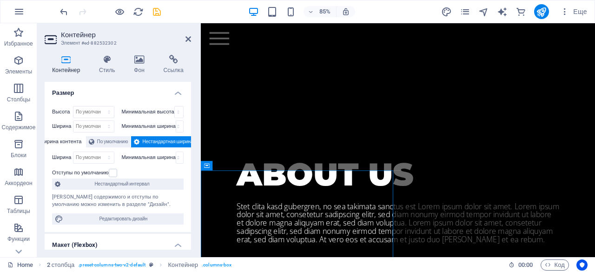
scroll to position [2600, 0]
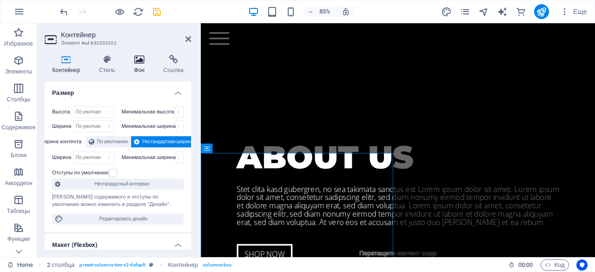
click at [133, 65] on h4 "Фон" at bounding box center [141, 65] width 29 height 20
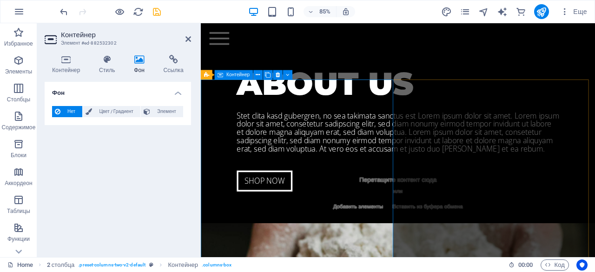
scroll to position [2698, 0]
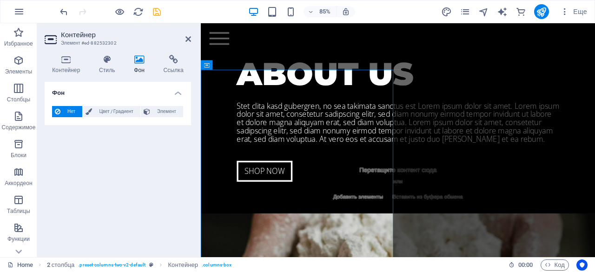
click at [103, 164] on div "Фон Нет Цвет / Градиент Элемент Растянуть фон на всю ширину Наложение цвета Пом…" at bounding box center [118, 166] width 147 height 168
click at [158, 107] on span "Элемент" at bounding box center [166, 111] width 27 height 11
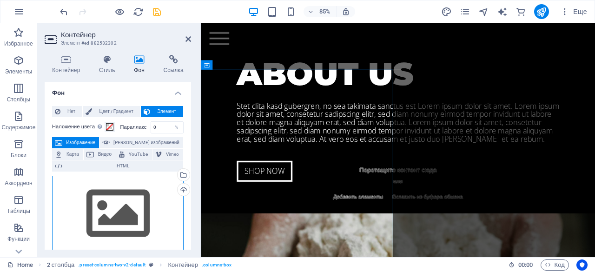
click at [118, 213] on div "Перетащите файлы сюда, нажмите, чтобы выбрать файлы, или выберите файлы из разд…" at bounding box center [118, 214] width 132 height 76
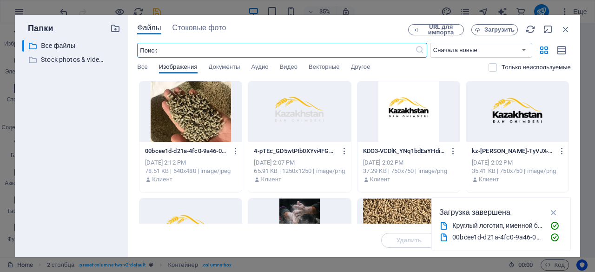
click at [177, 109] on div at bounding box center [191, 111] width 102 height 60
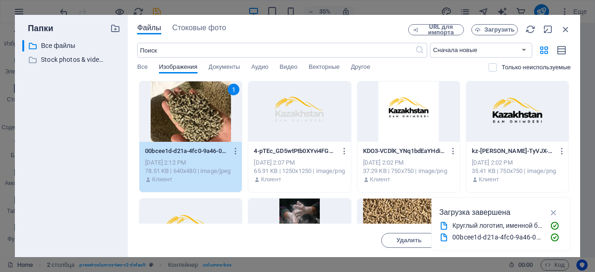
click at [177, 109] on div "1" at bounding box center [191, 111] width 102 height 60
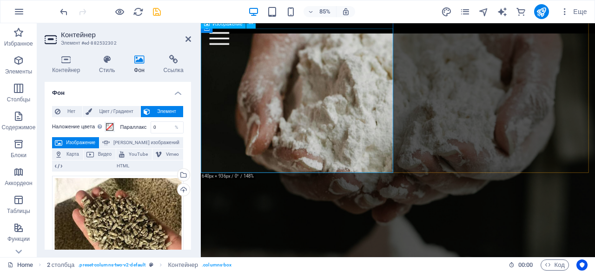
scroll to position [2911, 0]
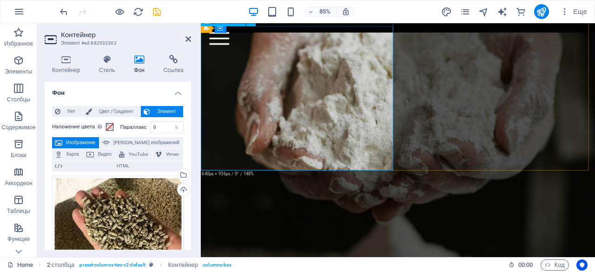
click at [190, 40] on icon at bounding box center [189, 38] width 6 height 7
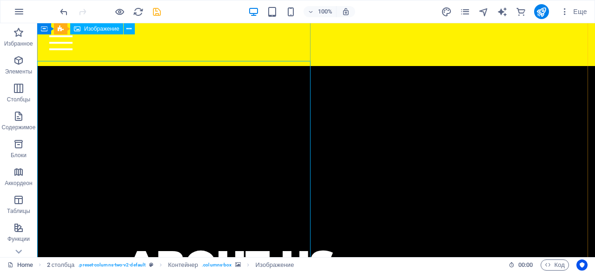
scroll to position [2588, 0]
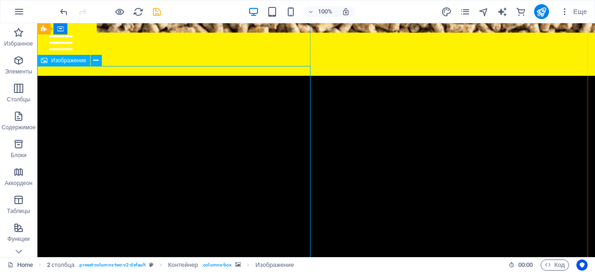
click at [96, 60] on icon at bounding box center [95, 61] width 5 height 10
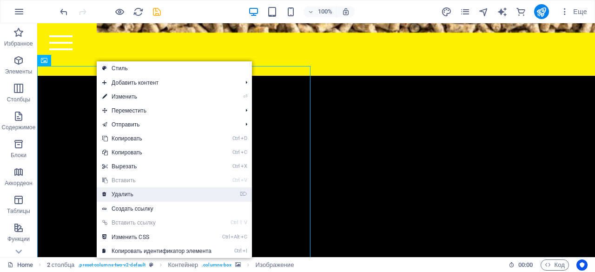
click at [147, 196] on link "⌦ Удалить" at bounding box center [157, 194] width 120 height 14
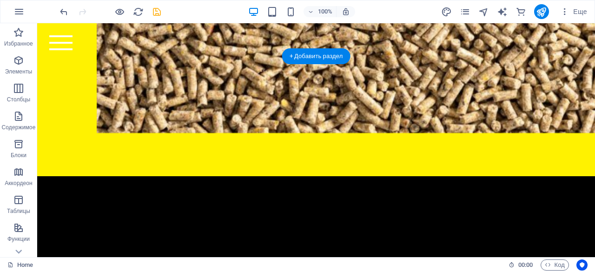
scroll to position [2477, 0]
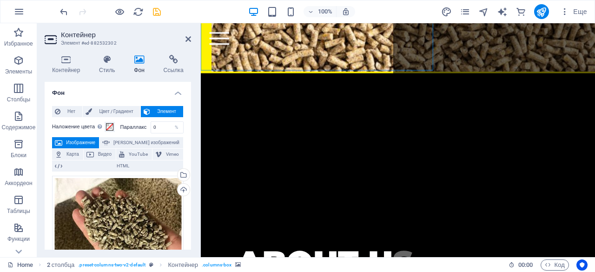
scroll to position [2781, 0]
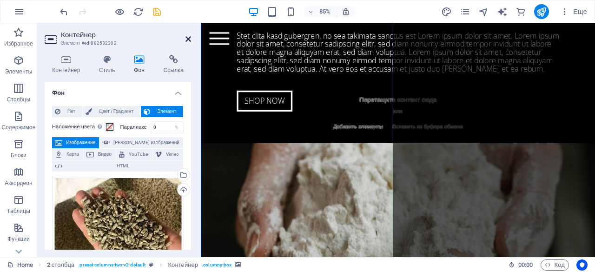
drag, startPoint x: 190, startPoint y: 41, endPoint x: 207, endPoint y: 64, distance: 28.3
click at [190, 41] on icon at bounding box center [189, 38] width 6 height 7
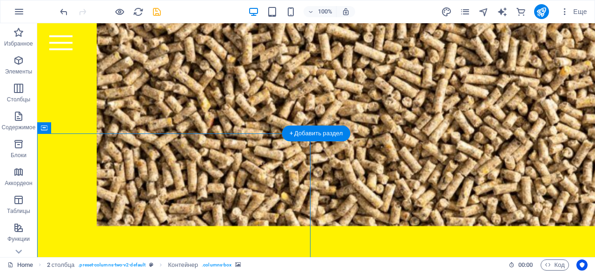
scroll to position [2414, 0]
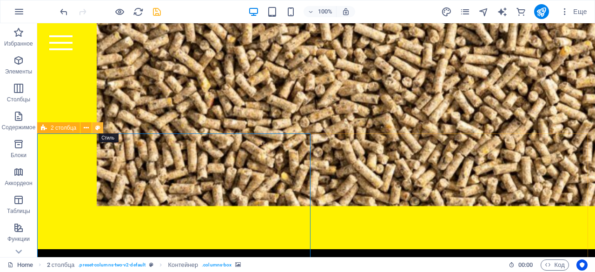
click at [96, 127] on icon at bounding box center [97, 128] width 5 height 10
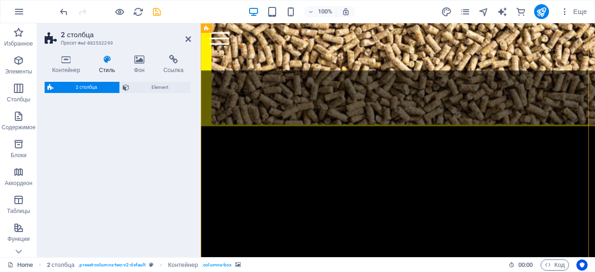
select select "rem"
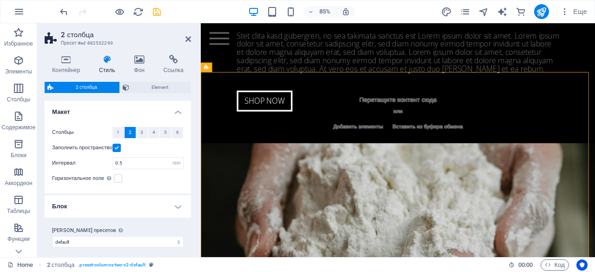
scroll to position [2696, 0]
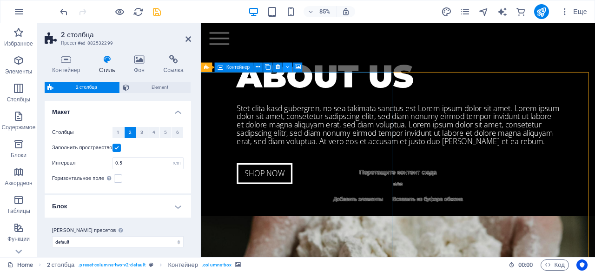
click at [286, 67] on button at bounding box center [287, 66] width 9 height 9
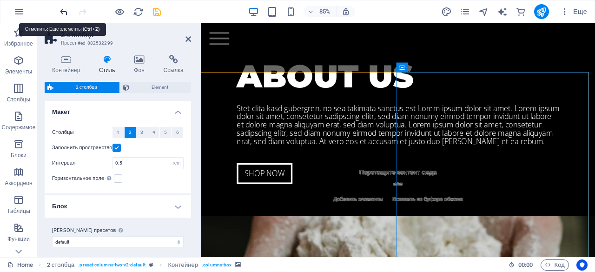
click at [64, 13] on icon "undo" at bounding box center [64, 12] width 11 height 11
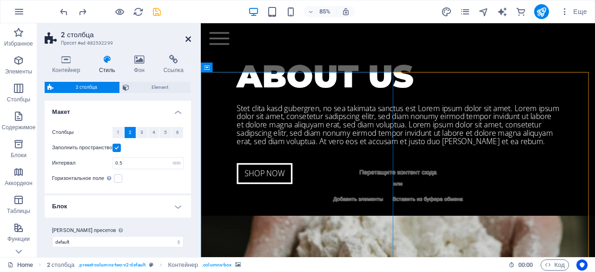
drag, startPoint x: 150, startPoint y: 13, endPoint x: 187, endPoint y: 40, distance: 45.9
click at [187, 40] on icon at bounding box center [189, 38] width 6 height 7
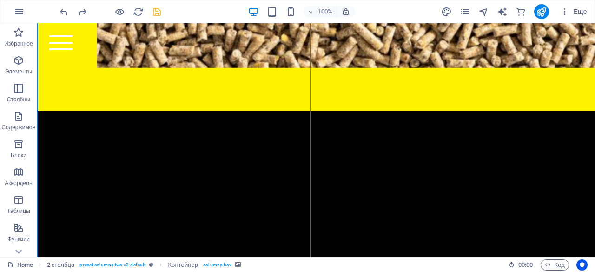
scroll to position [2553, 0]
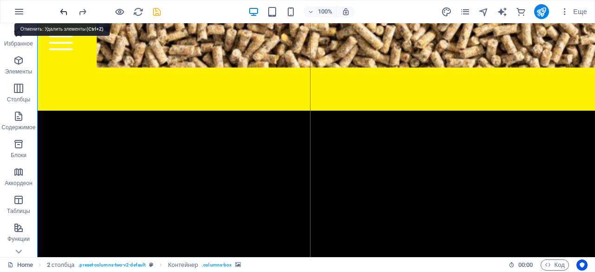
click at [67, 13] on icon "undo" at bounding box center [64, 12] width 11 height 11
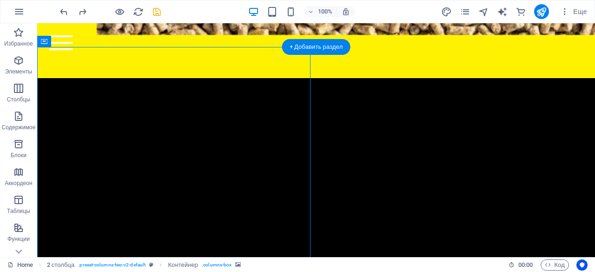
scroll to position [2498, 0]
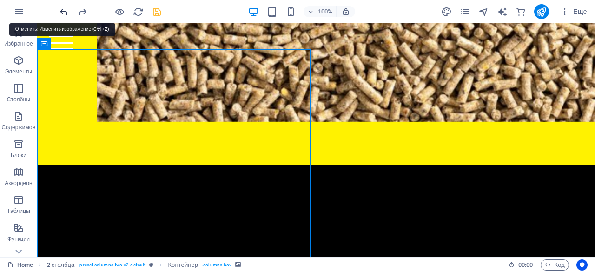
click at [65, 11] on icon "undo" at bounding box center [64, 12] width 11 height 11
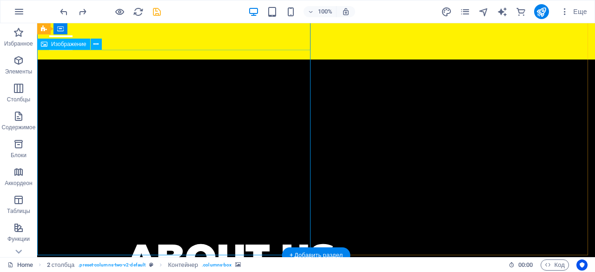
scroll to position [2527, 0]
